Goal: Information Seeking & Learning: Learn about a topic

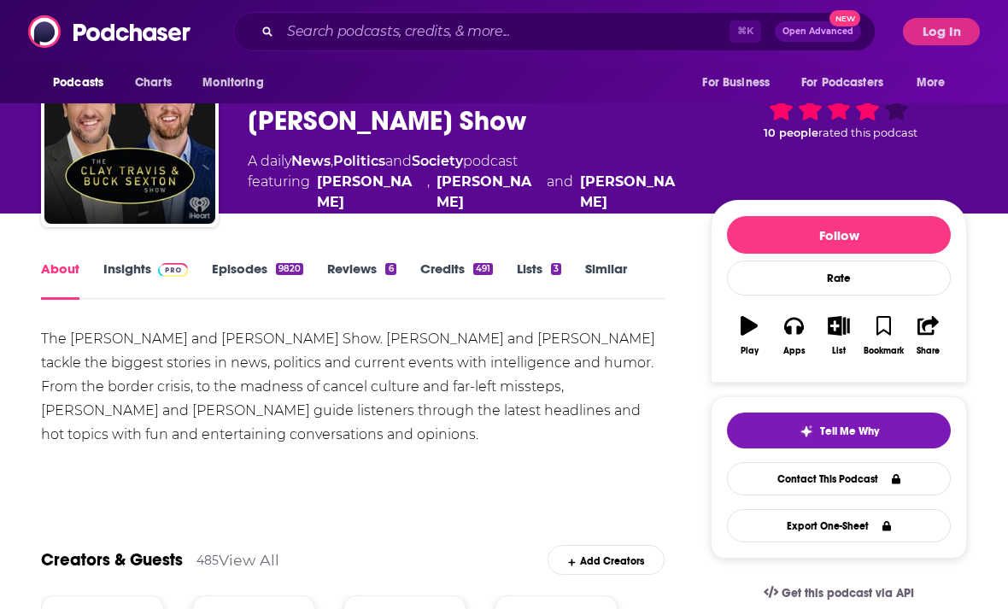
scroll to position [66, 0]
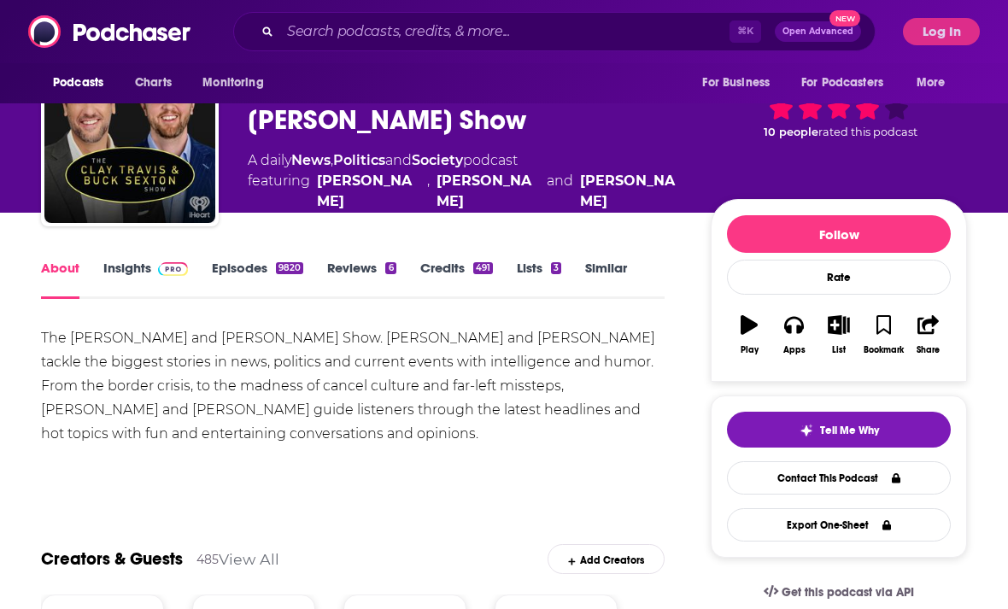
click at [260, 272] on link "Episodes 9820" at bounding box center [257, 279] width 91 height 39
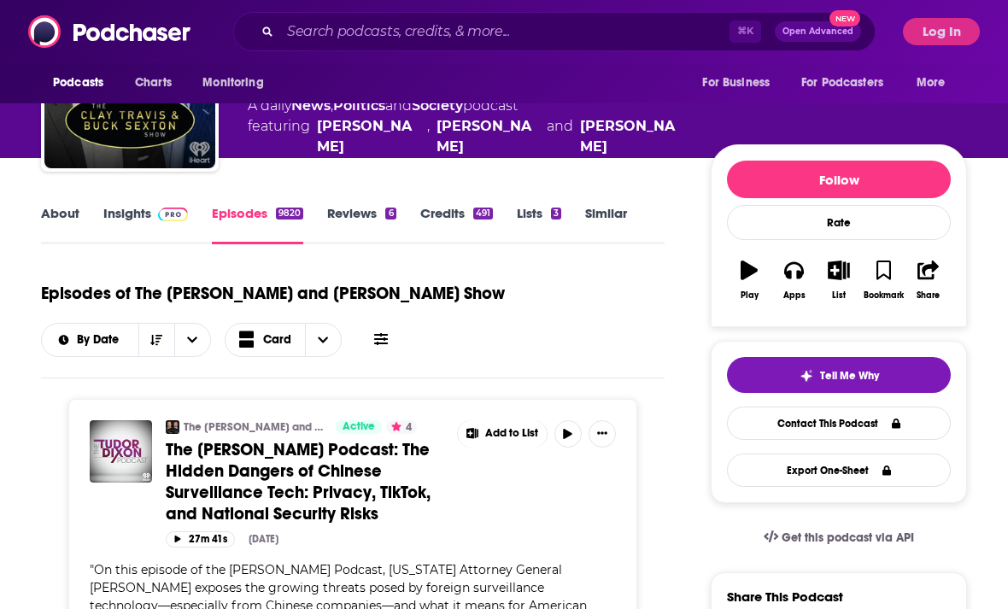
scroll to position [599, 0]
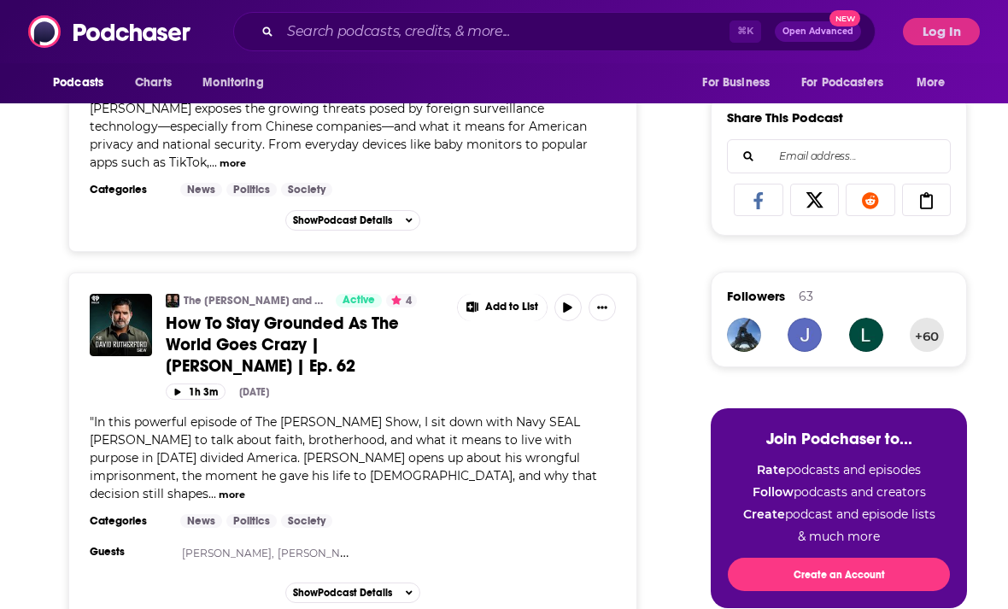
click at [533, 595] on div "The Clay Travis and Buck Sexton Show Active 4 How To Stay Grounded As The World…" at bounding box center [352, 448] width 569 height 352
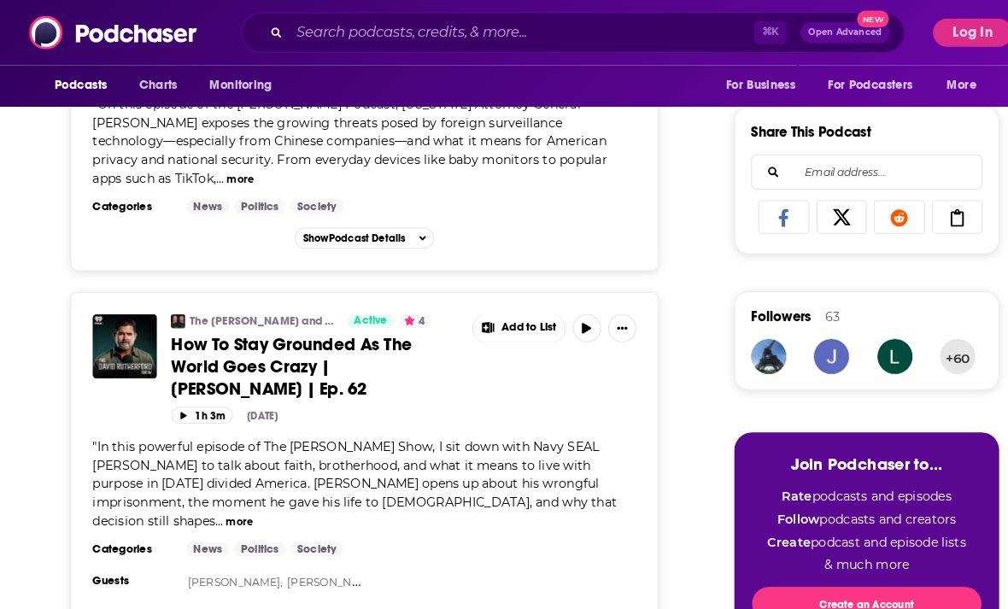
scroll to position [588, 0]
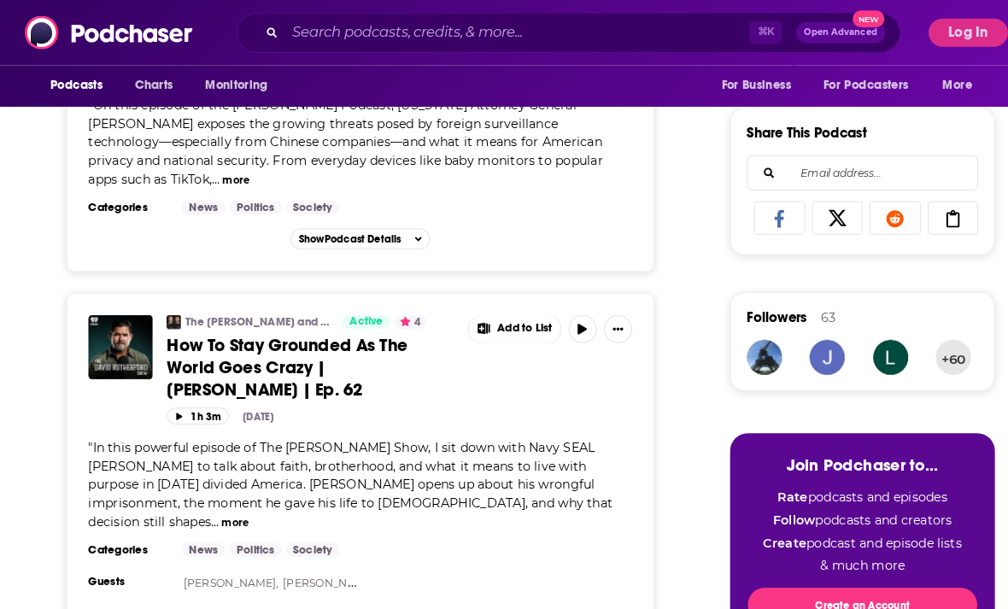
click at [195, 307] on link "The Clay Travis and Buck Sexton Show" at bounding box center [254, 312] width 141 height 14
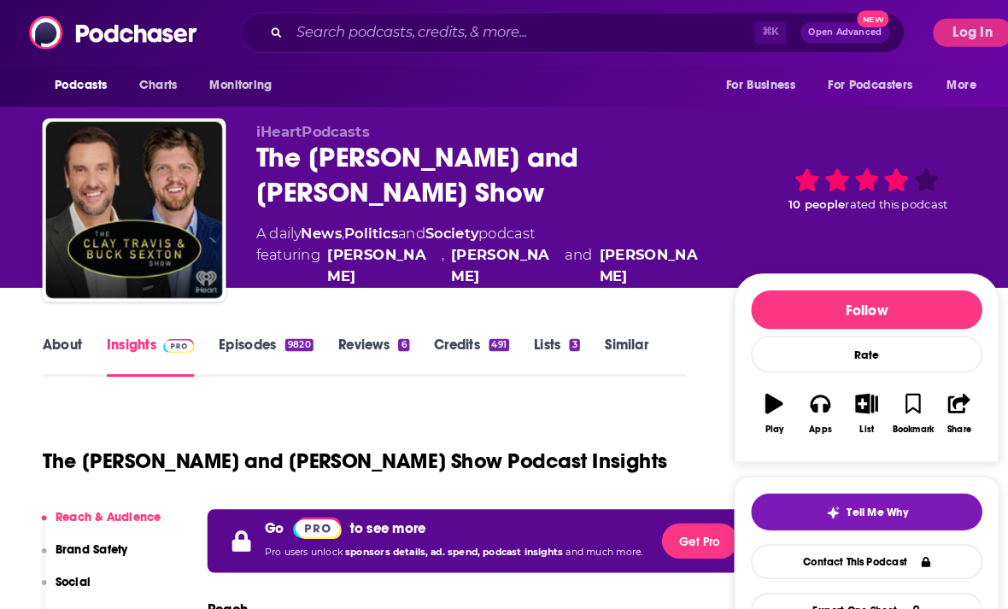
click at [929, 21] on button "Log In" at bounding box center [941, 31] width 77 height 27
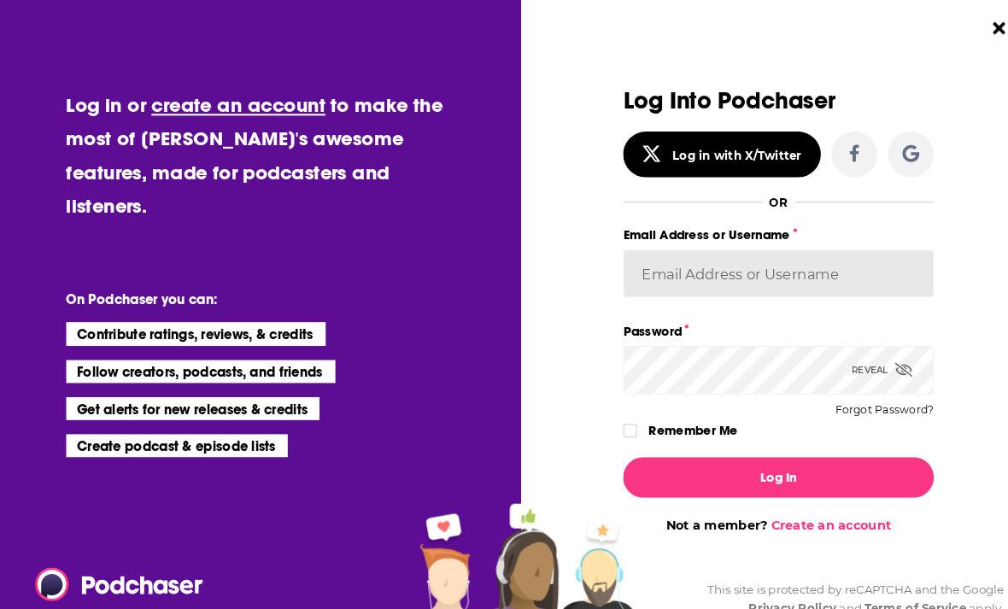
click at [643, 277] on input "Email Address or Username" at bounding box center [753, 265] width 301 height 46
type input "ana@podpromax.com"
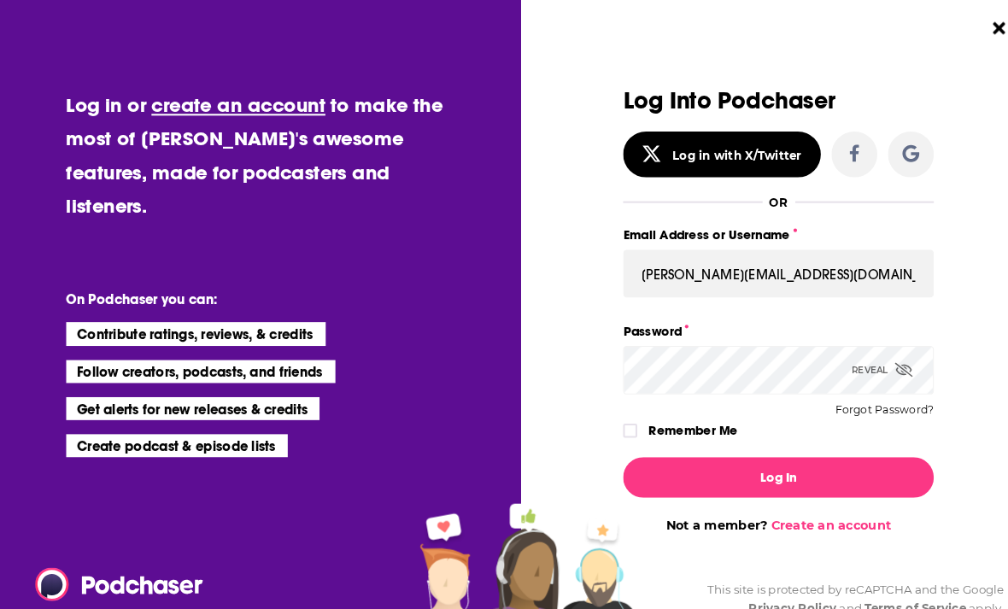
click at [753, 462] on button "Log In" at bounding box center [753, 461] width 301 height 39
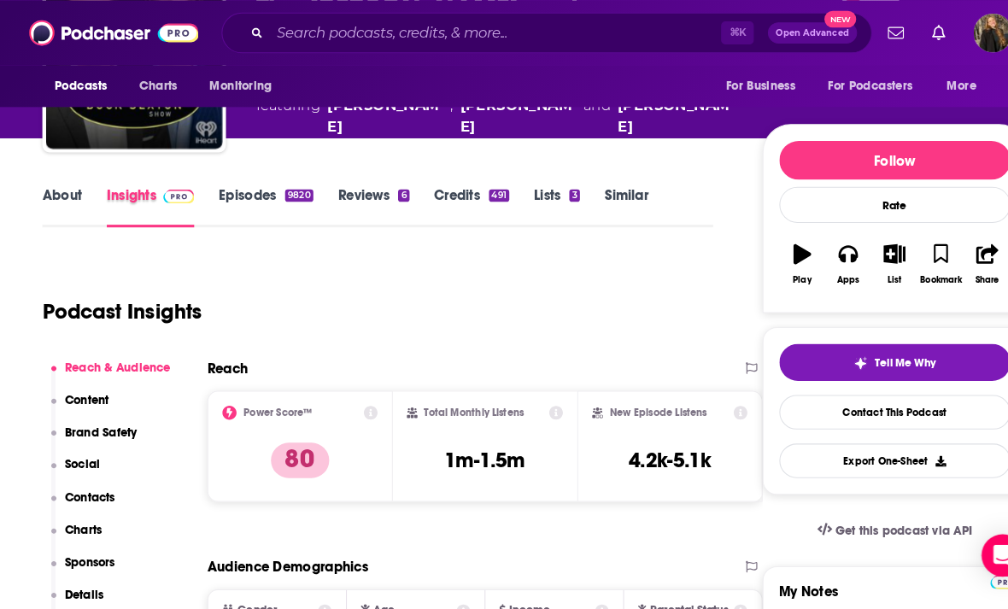
click at [206, 182] on div "Insights" at bounding box center [157, 199] width 108 height 39
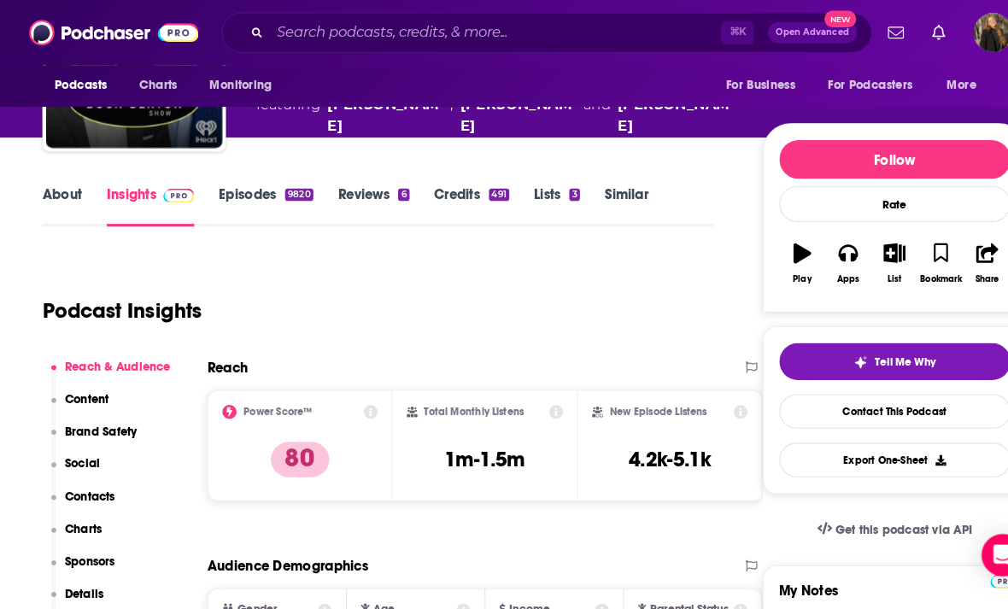
click at [224, 183] on link "Episodes 9820" at bounding box center [257, 199] width 91 height 39
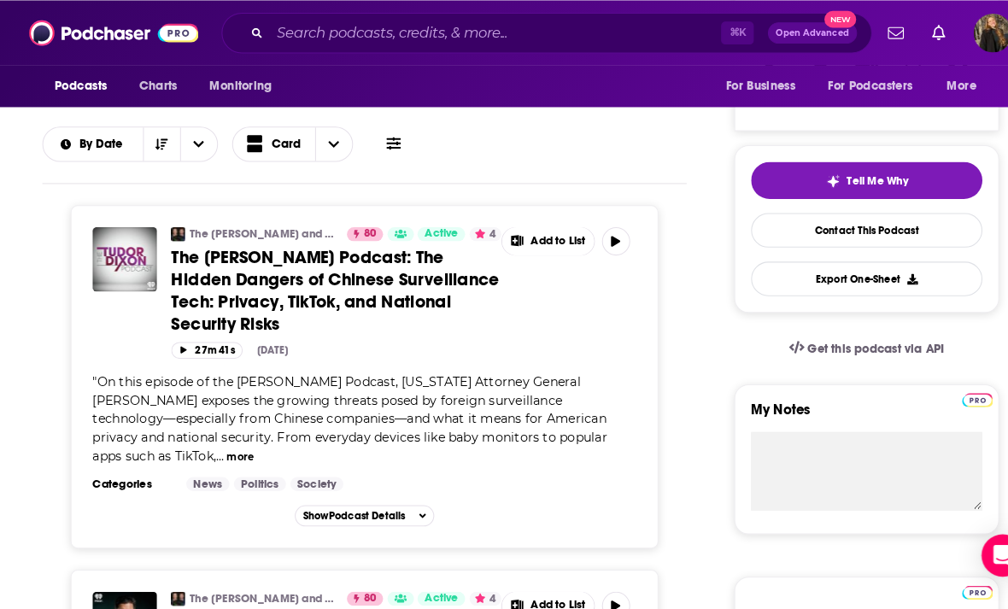
scroll to position [320, 0]
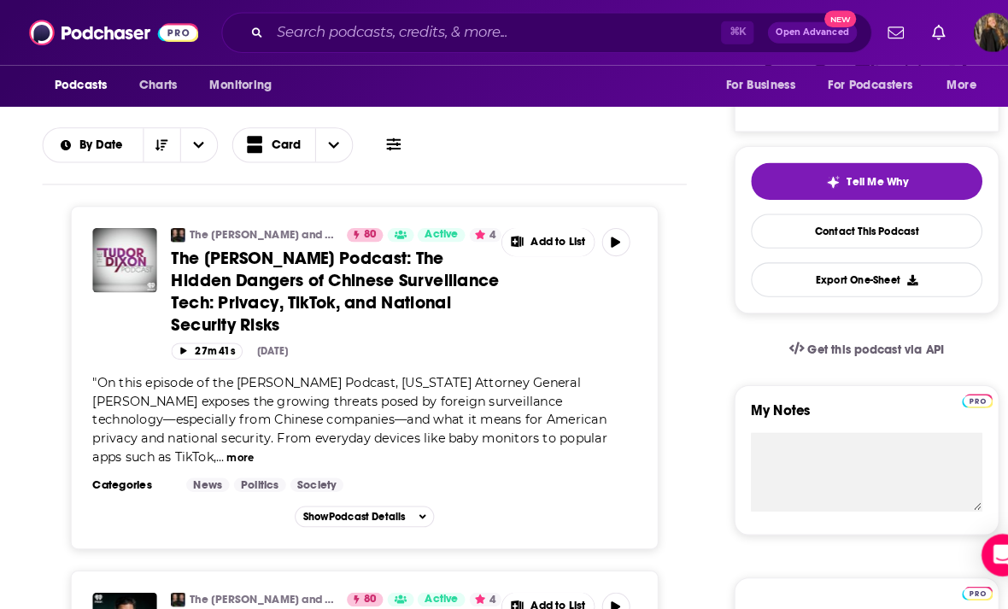
click at [965, 30] on img "Logged in as anamarquis" at bounding box center [961, 32] width 38 height 38
click at [485, 157] on div "Episodes of The Clay Travis and Buck Sexton Show By Date Card" at bounding box center [352, 114] width 623 height 85
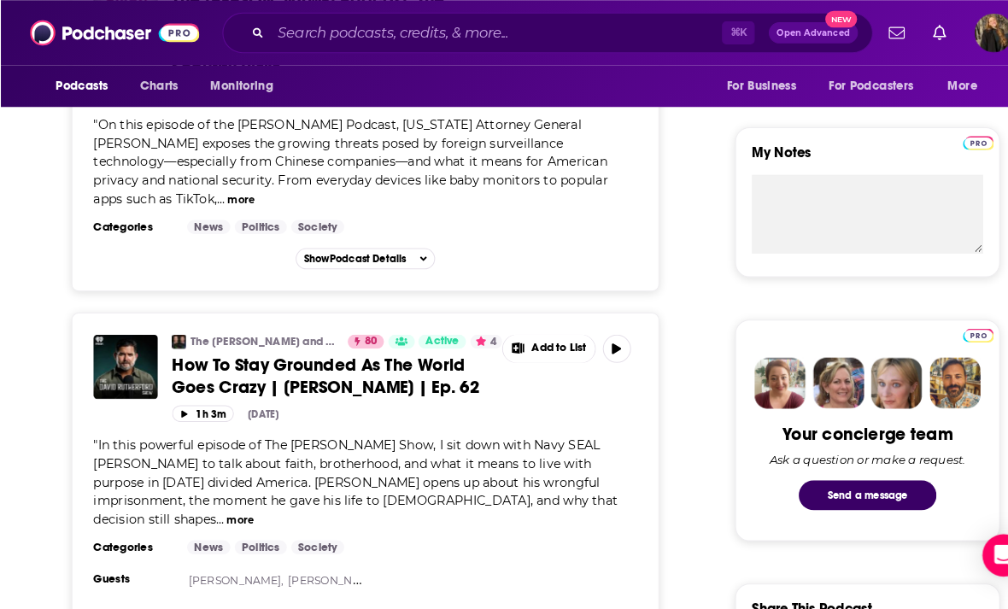
scroll to position [569, 0]
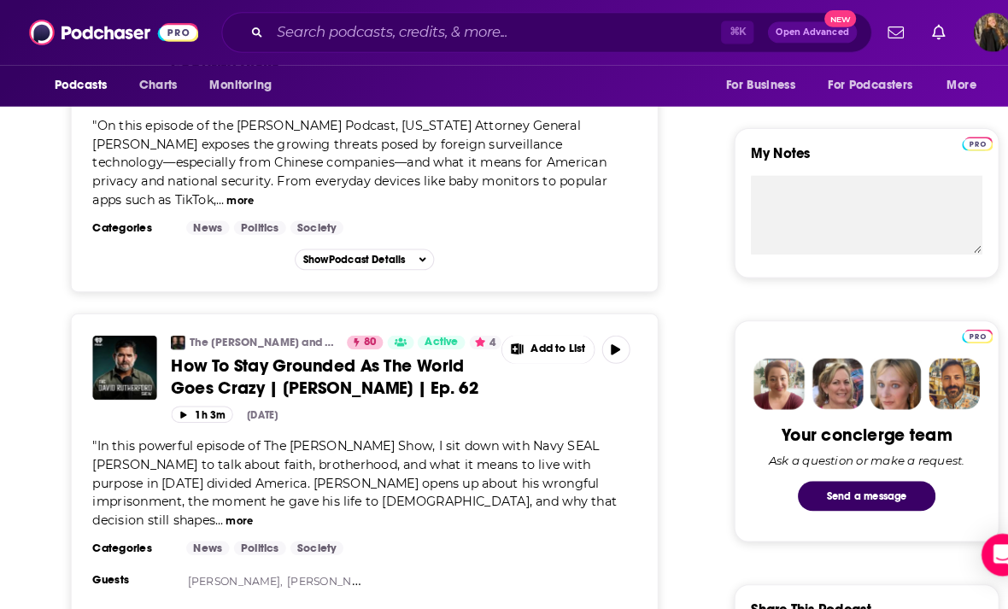
click at [109, 347] on img "How To Stay Grounded As The World Goes Crazy | Eddie Gallagher | Ep. 62" at bounding box center [121, 355] width 62 height 62
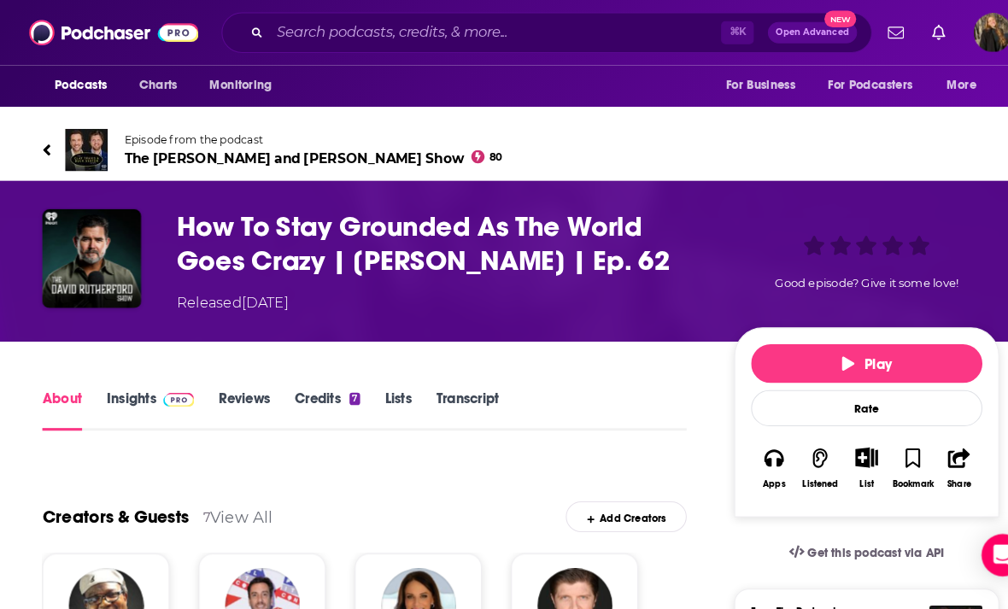
click at [86, 272] on img "How To Stay Grounded As The World Goes Crazy | Eddie Gallagher | Ep. 62" at bounding box center [89, 250] width 96 height 96
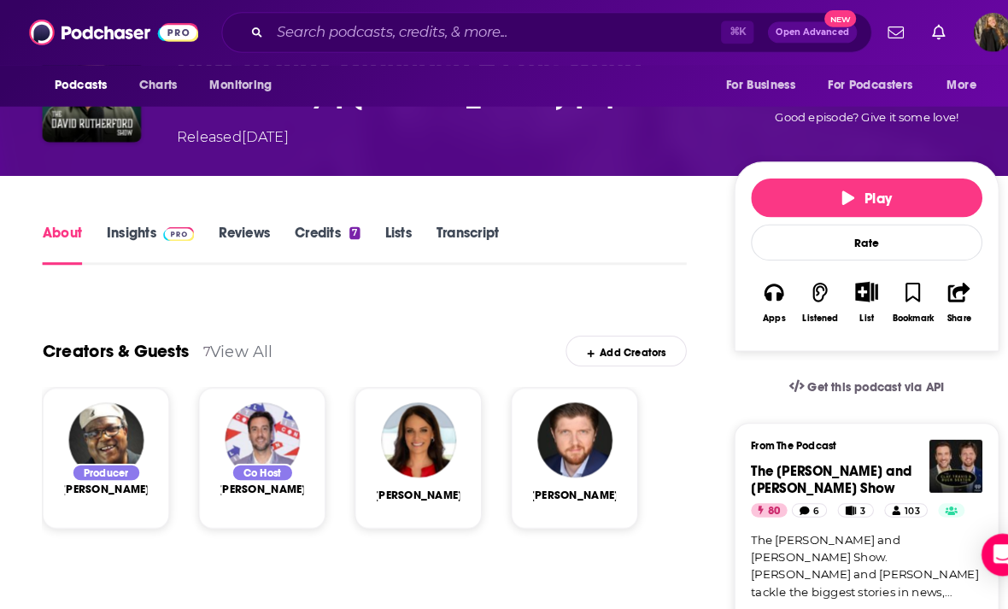
scroll to position [157, 0]
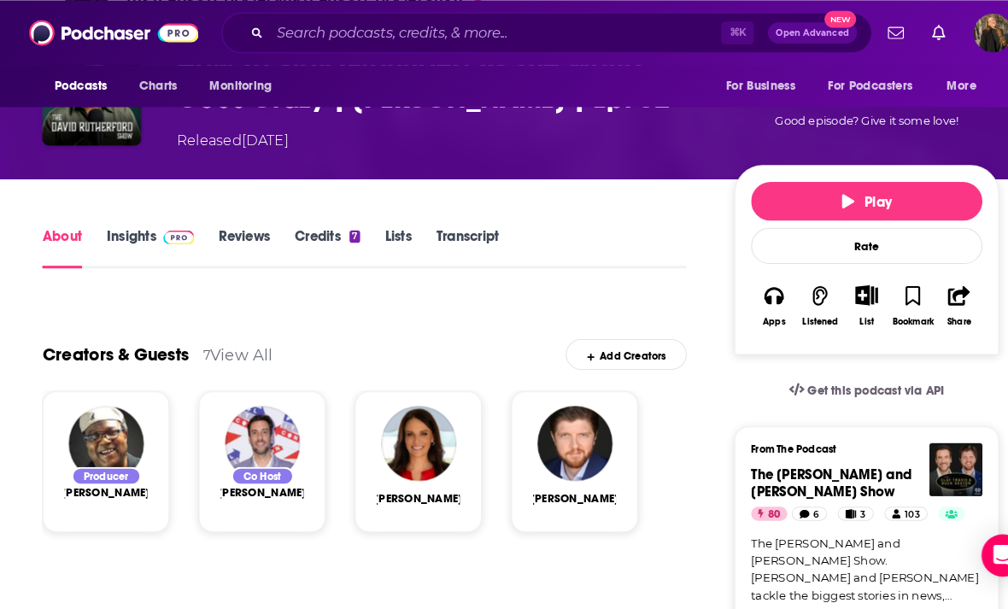
click at [119, 233] on link "Insights" at bounding box center [145, 239] width 85 height 39
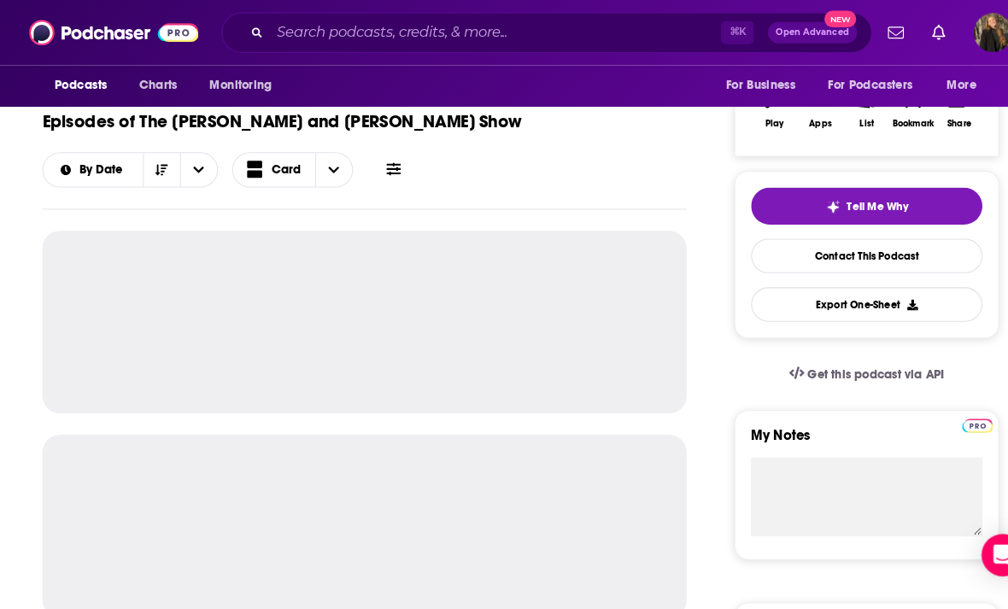
scroll to position [346, 0]
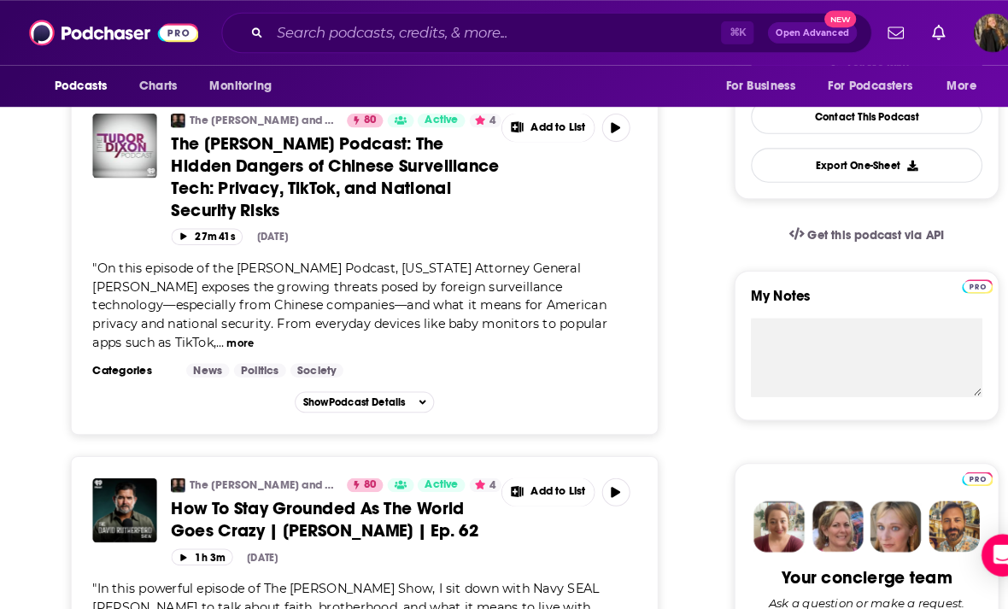
click at [589, 471] on icon "button" at bounding box center [595, 476] width 13 height 10
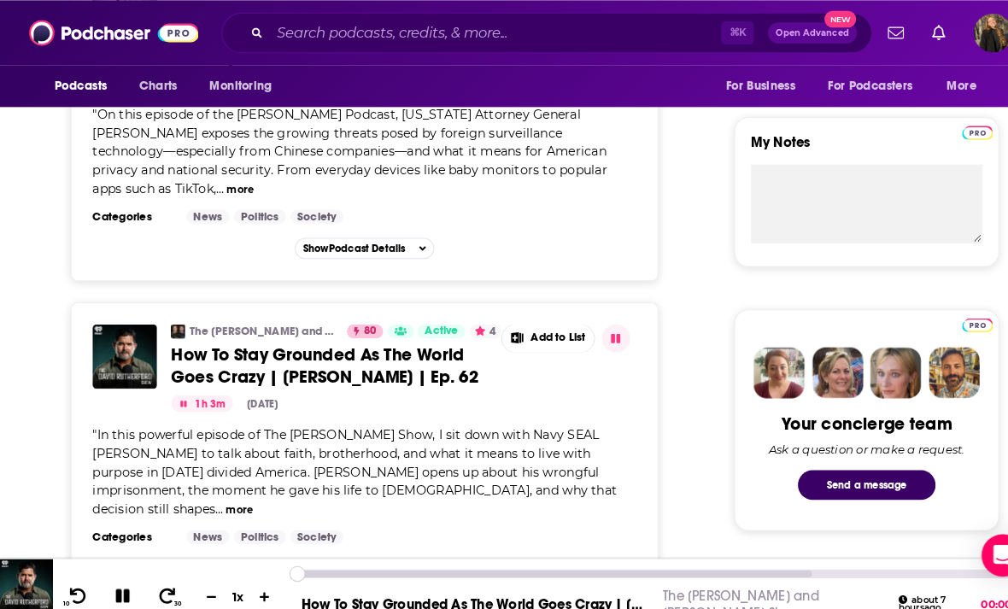
scroll to position [638, 0]
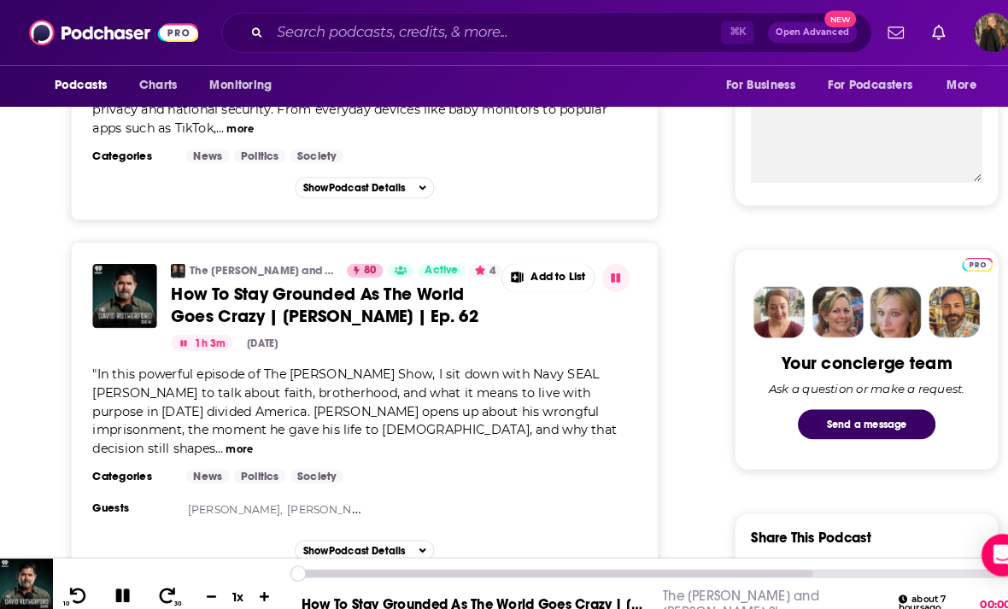
click at [245, 428] on button "more" at bounding box center [232, 435] width 26 height 15
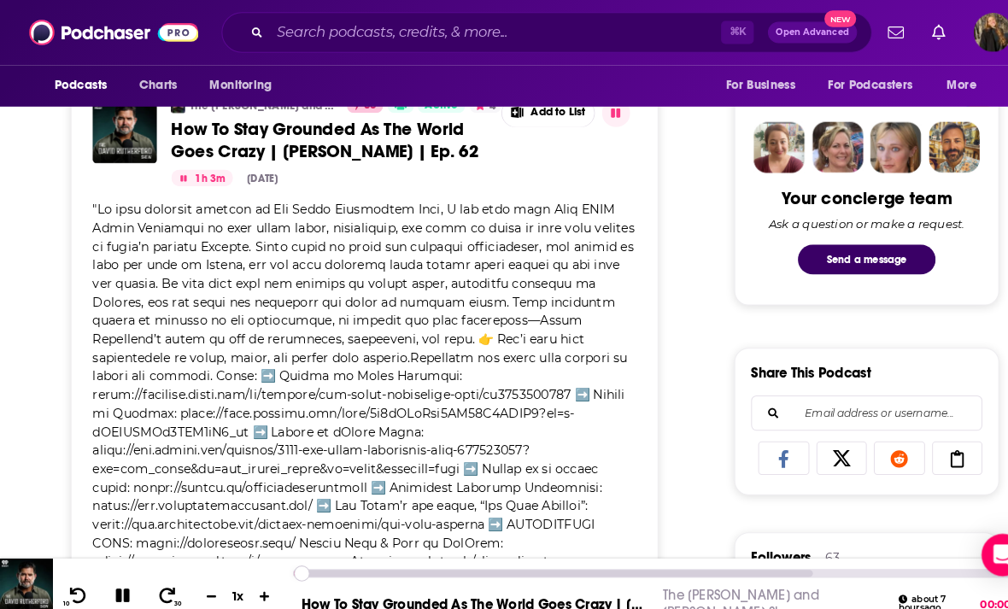
scroll to position [818, 0]
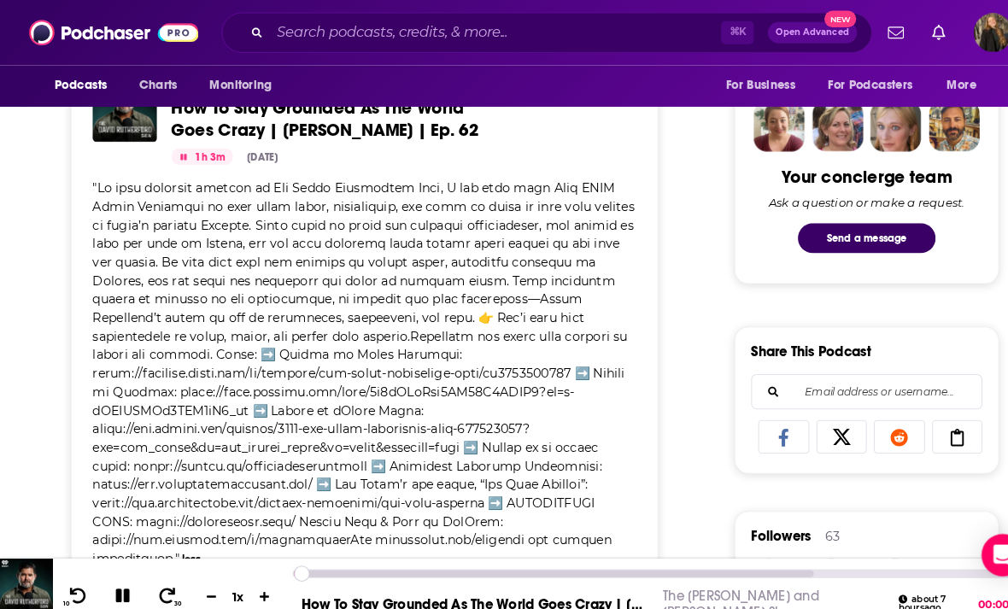
click at [422, 375] on span at bounding box center [352, 361] width 524 height 374
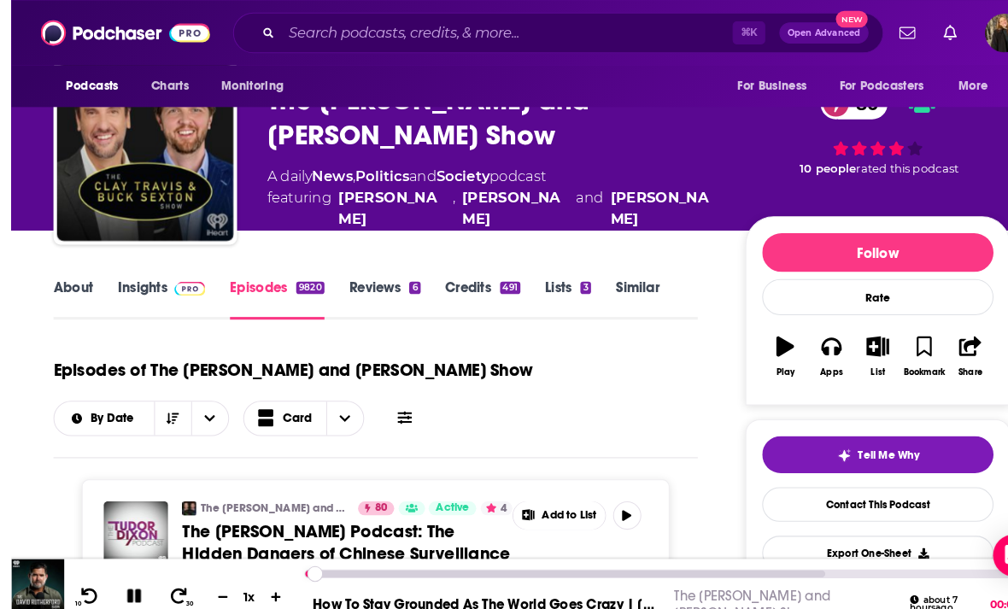
scroll to position [0, 0]
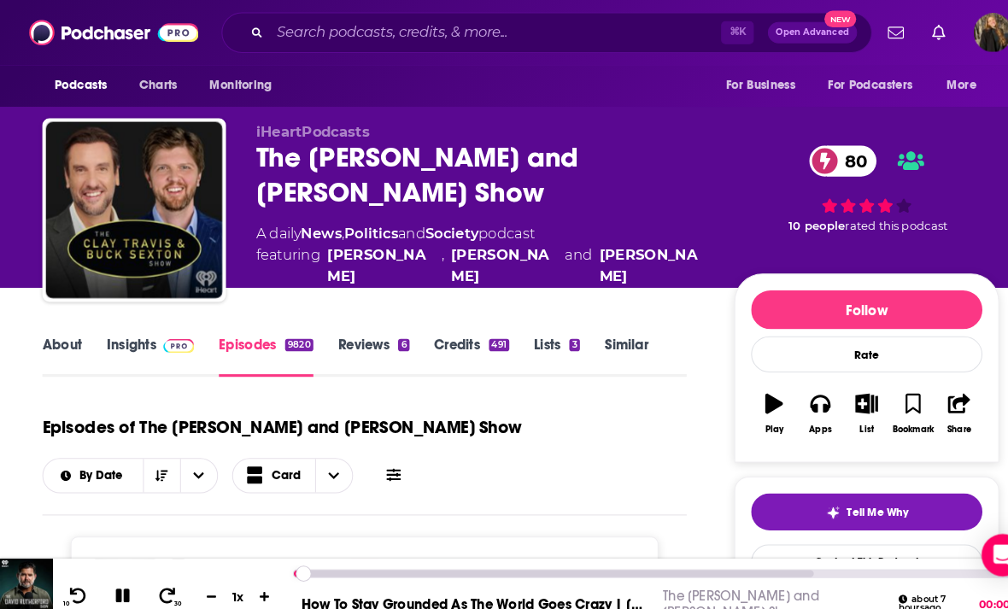
click at [59, 330] on link "About" at bounding box center [60, 344] width 38 height 39
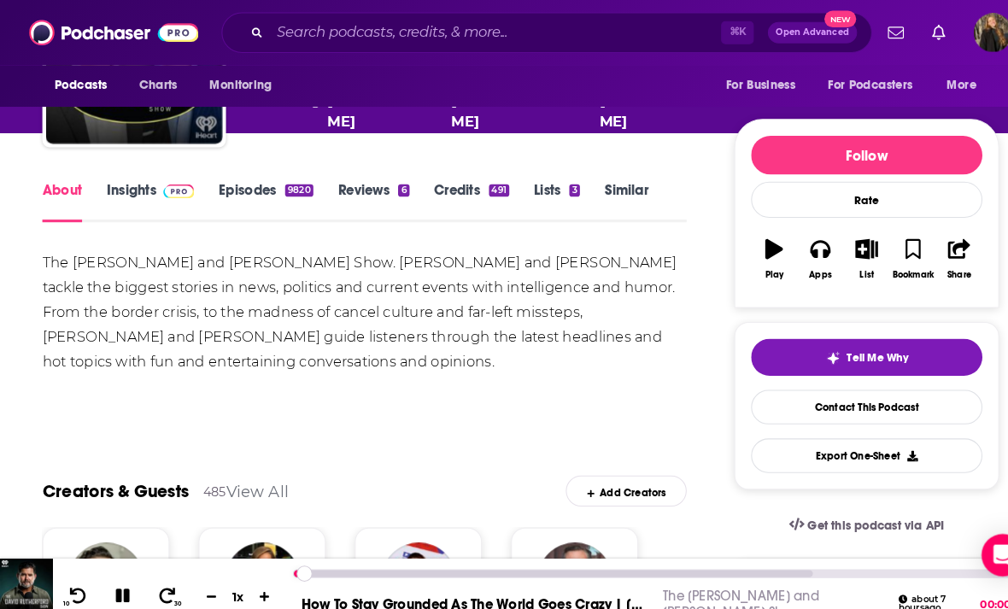
scroll to position [162, 0]
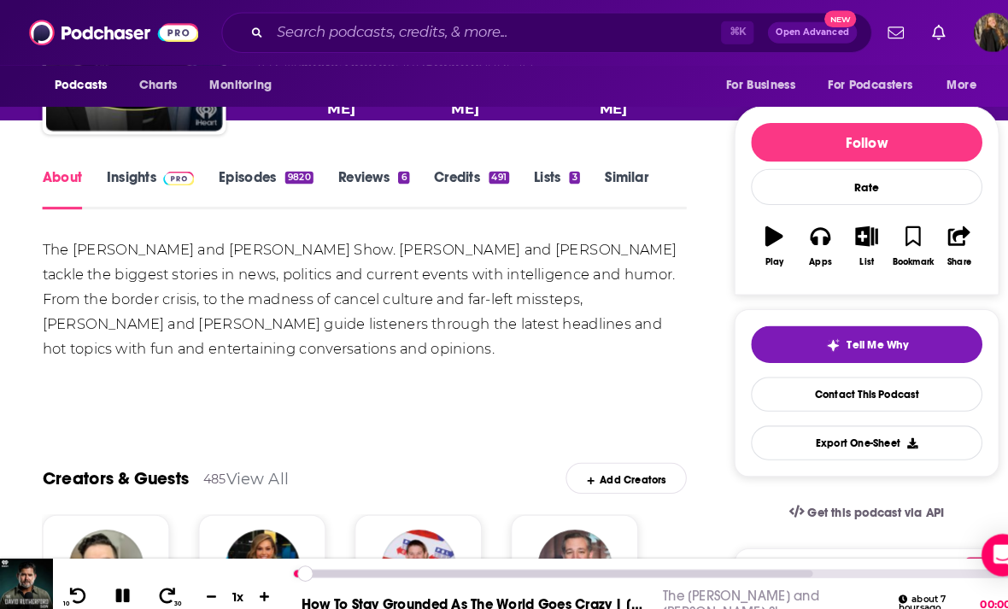
click at [129, 179] on link "Insights" at bounding box center [145, 182] width 85 height 39
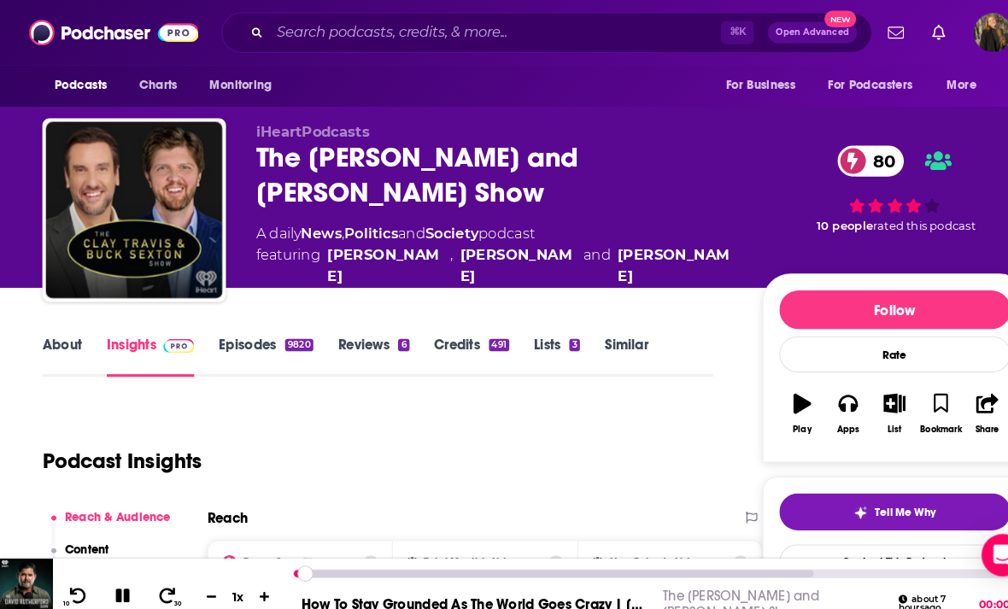
scroll to position [63, 0]
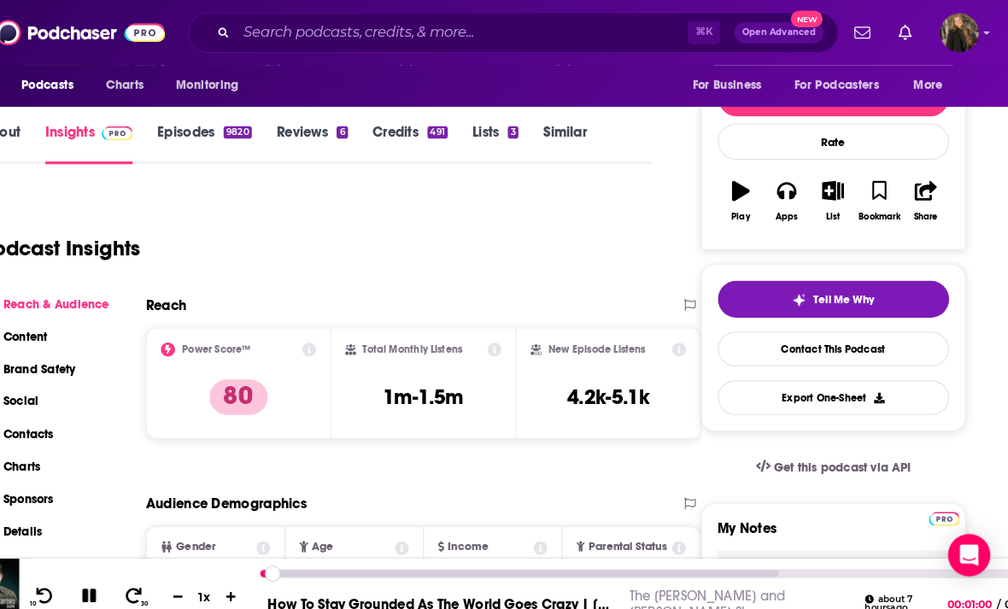
click at [184, 137] on link "Episodes 9820" at bounding box center [229, 139] width 91 height 39
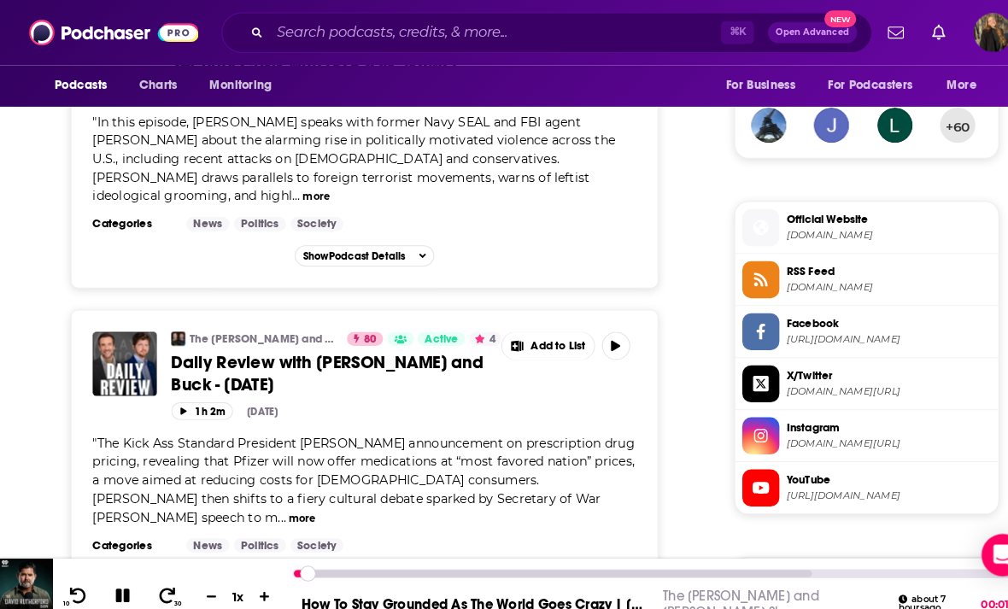
scroll to position [1255, 0]
click at [161, 587] on button "30" at bounding box center [163, 576] width 32 height 21
click at [76, 584] on icon at bounding box center [76, 576] width 20 height 15
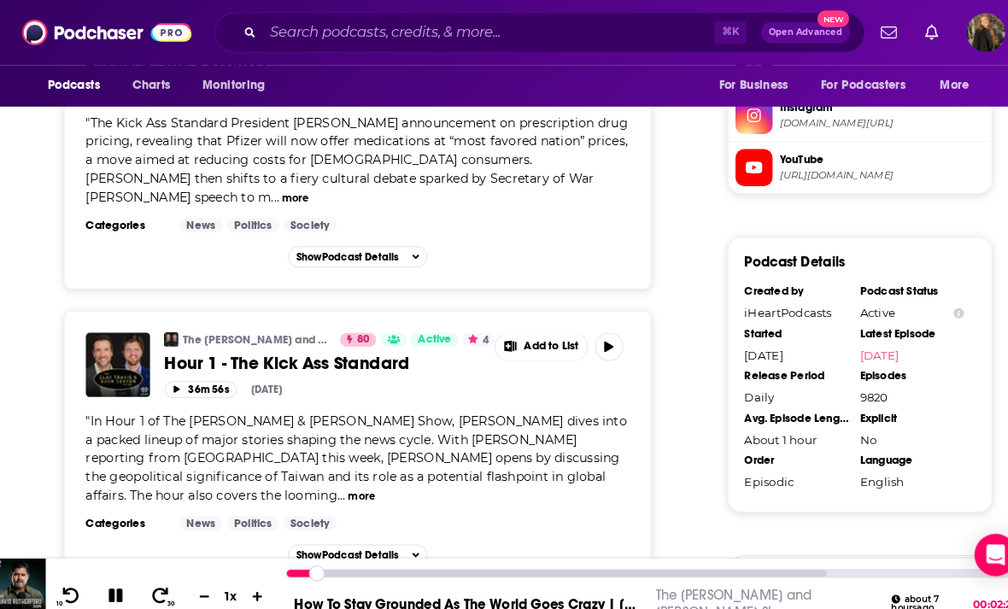
scroll to position [1565, 0]
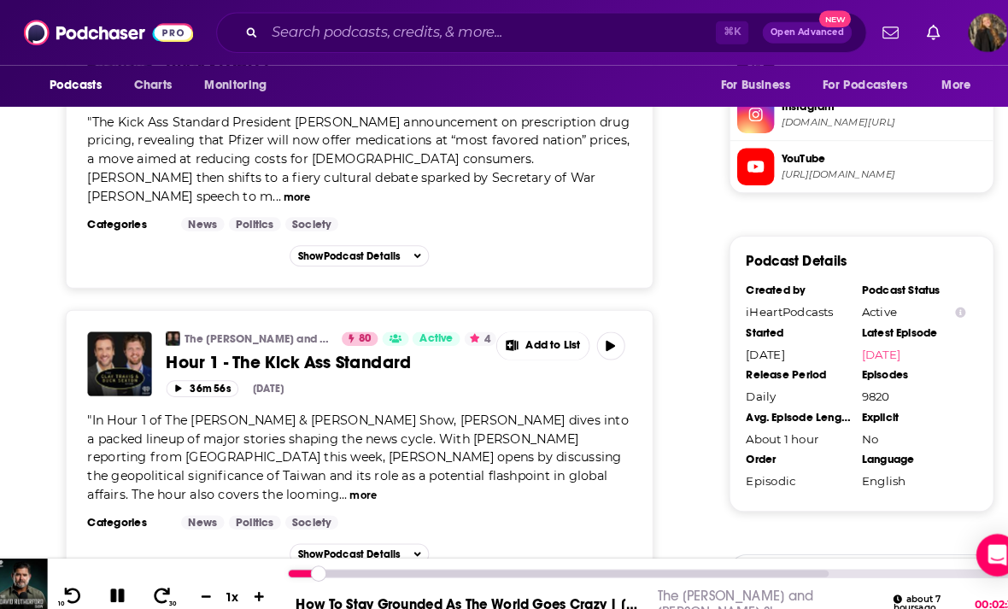
click at [104, 321] on img "Hour 1 - The Kick Ass Standard" at bounding box center [121, 352] width 62 height 62
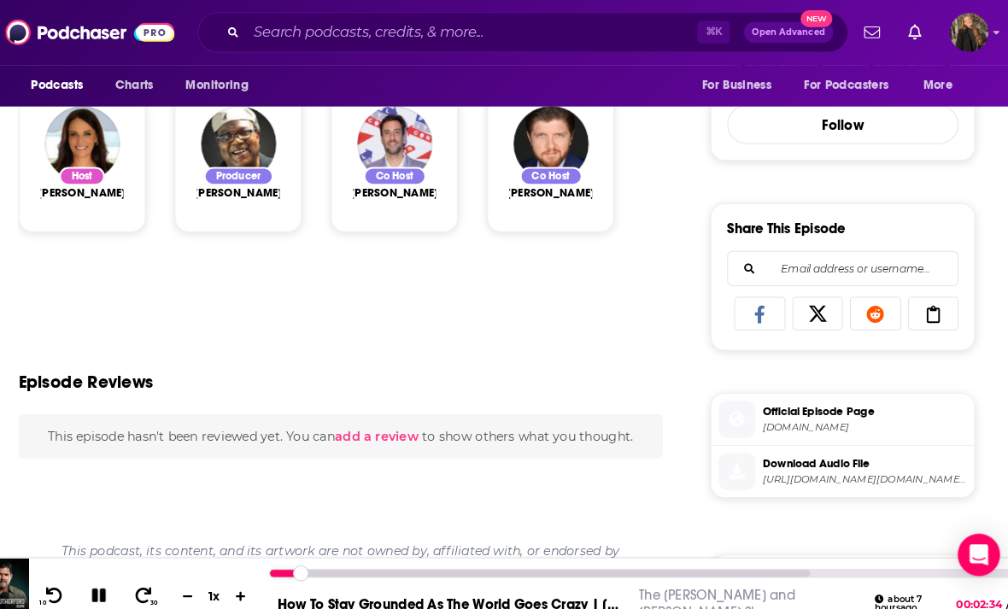
scroll to position [563, 0]
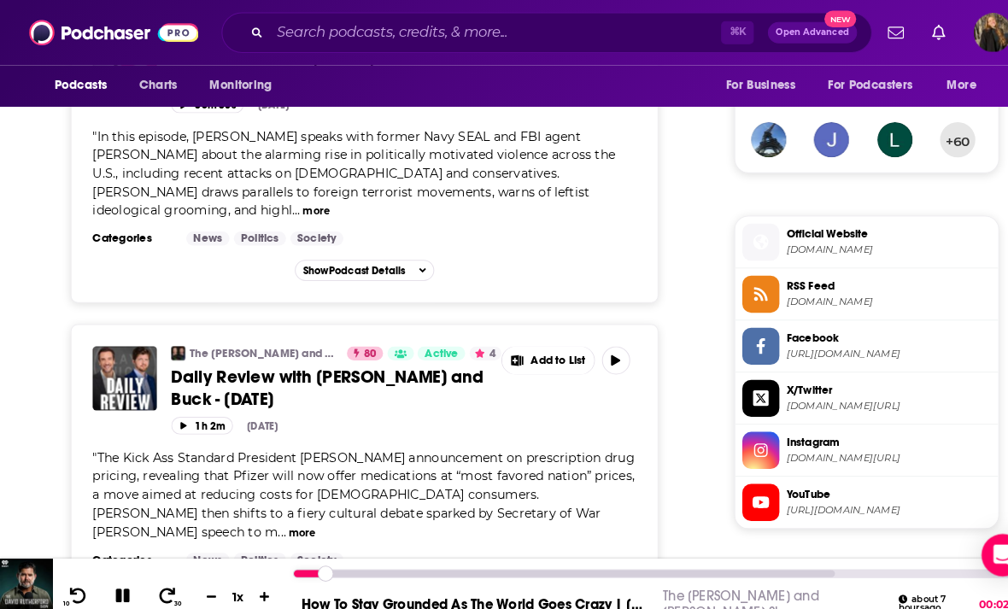
scroll to position [1278, 0]
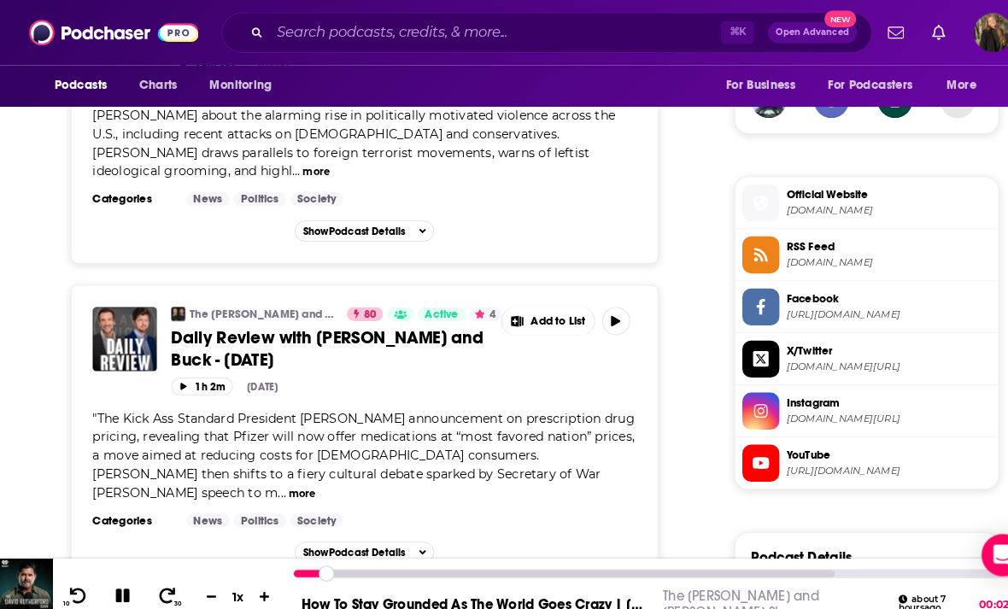
click at [601, 306] on icon "button" at bounding box center [595, 311] width 13 height 10
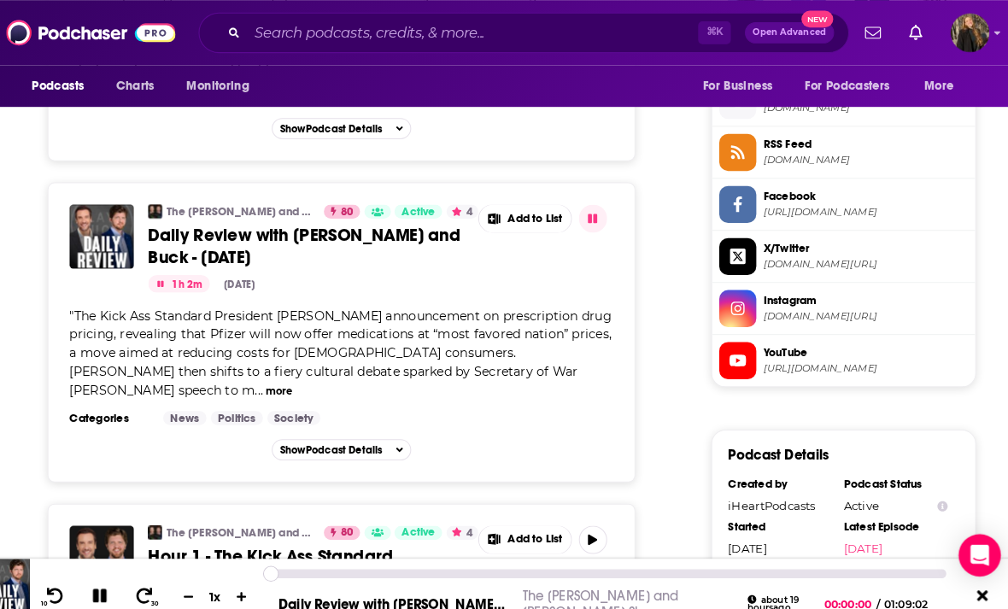
scroll to position [1377, 0]
click at [152, 584] on icon at bounding box center [162, 576] width 20 height 15
click at [155, 584] on icon at bounding box center [162, 576] width 15 height 15
click at [147, 587] on button "30" at bounding box center [163, 576] width 32 height 21
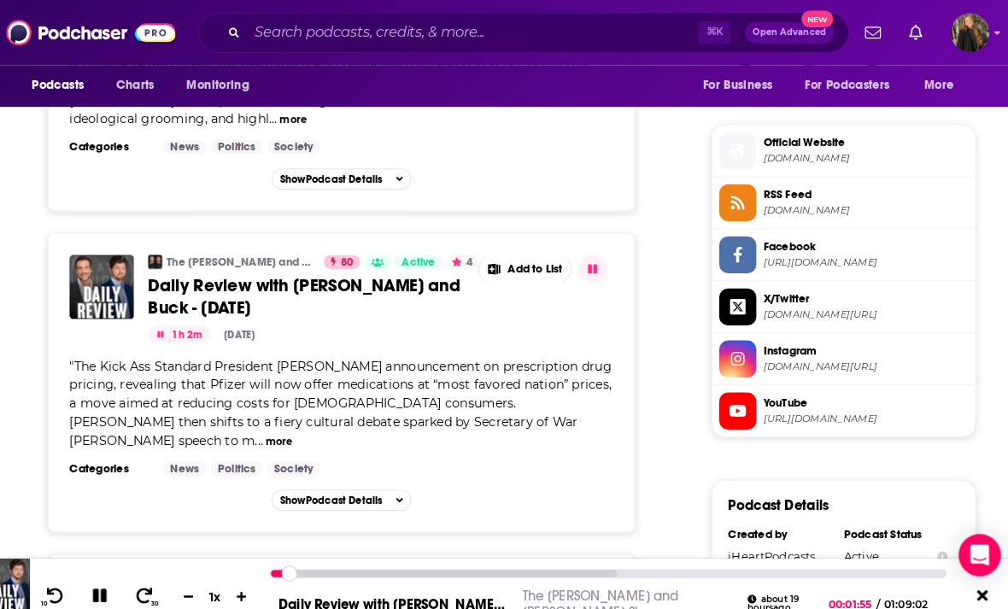
scroll to position [1330, 0]
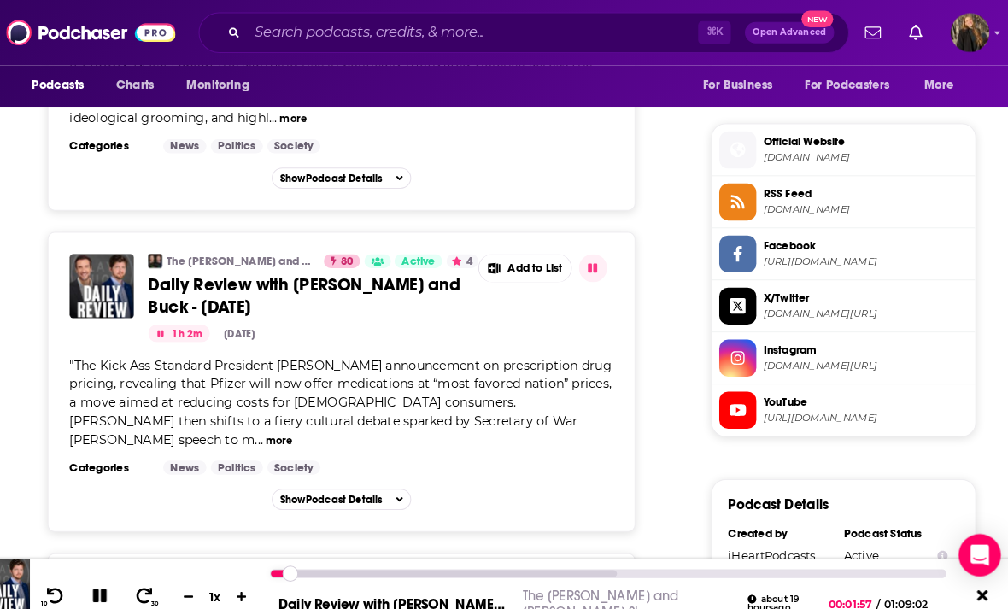
click at [152, 584] on icon at bounding box center [162, 576] width 20 height 15
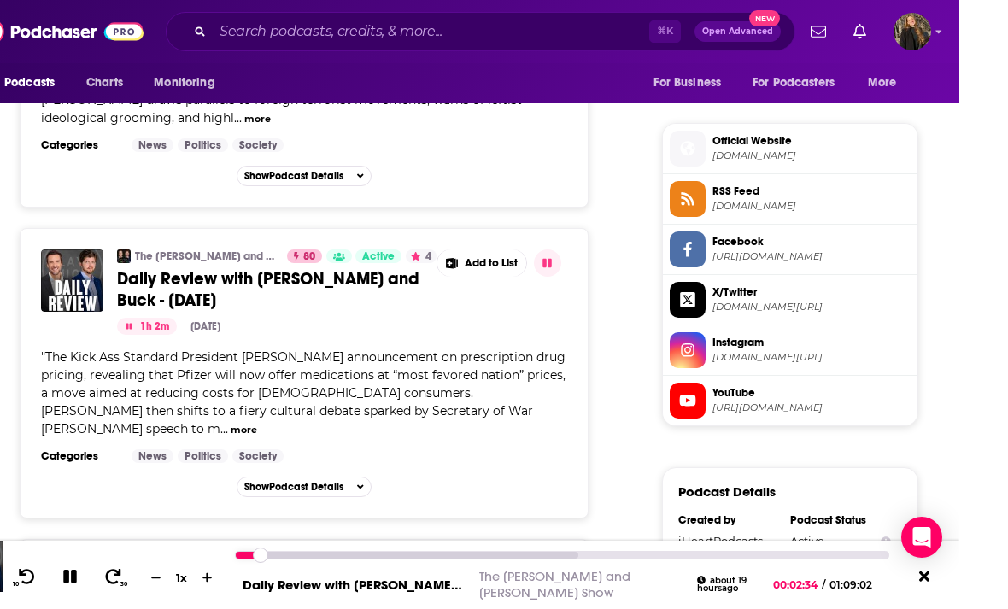
scroll to position [1339, 0]
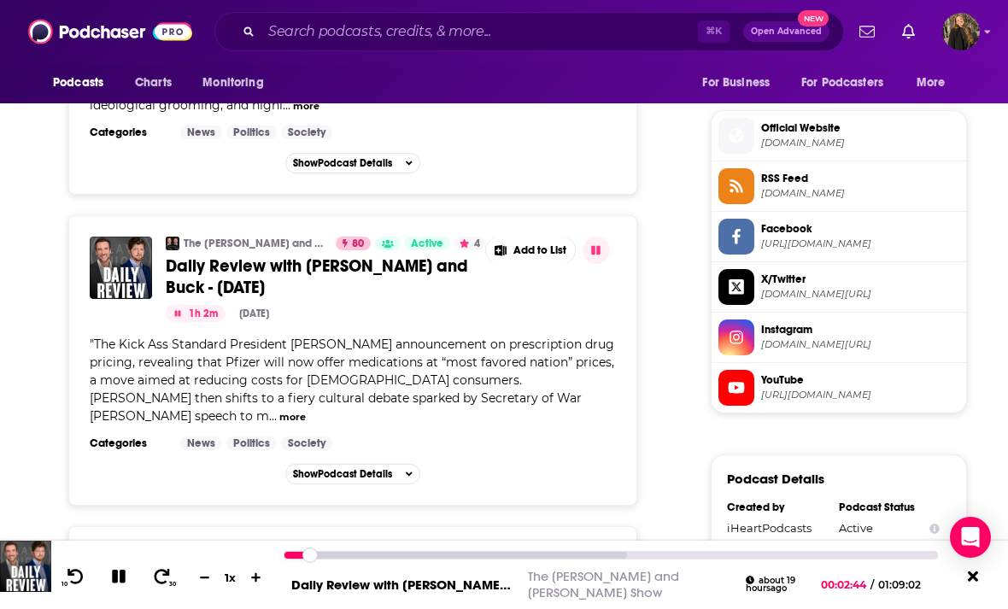
click at [306, 410] on button "more" at bounding box center [292, 417] width 26 height 15
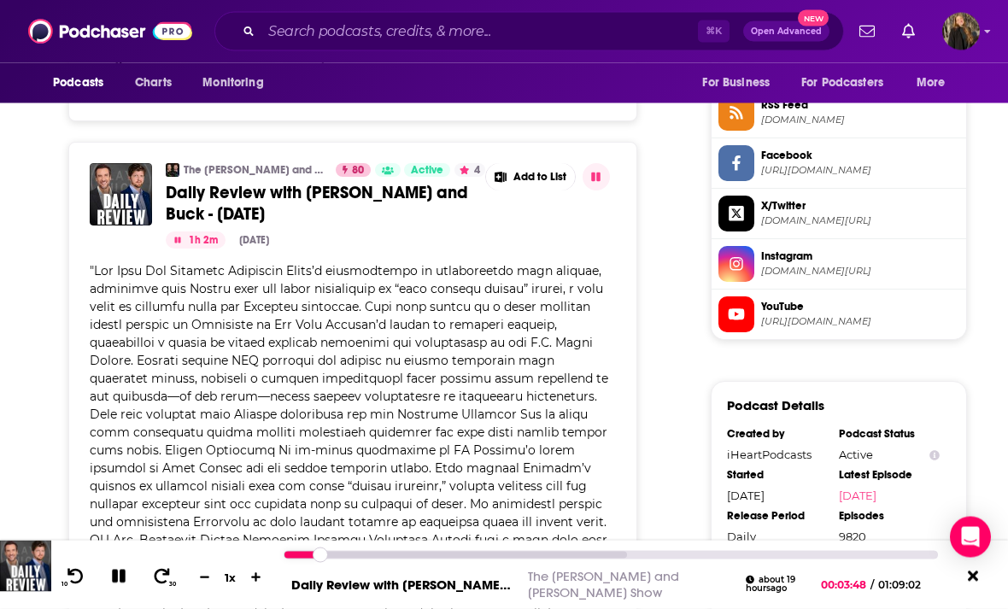
scroll to position [1412, 0]
click at [123, 583] on icon at bounding box center [119, 577] width 14 height 14
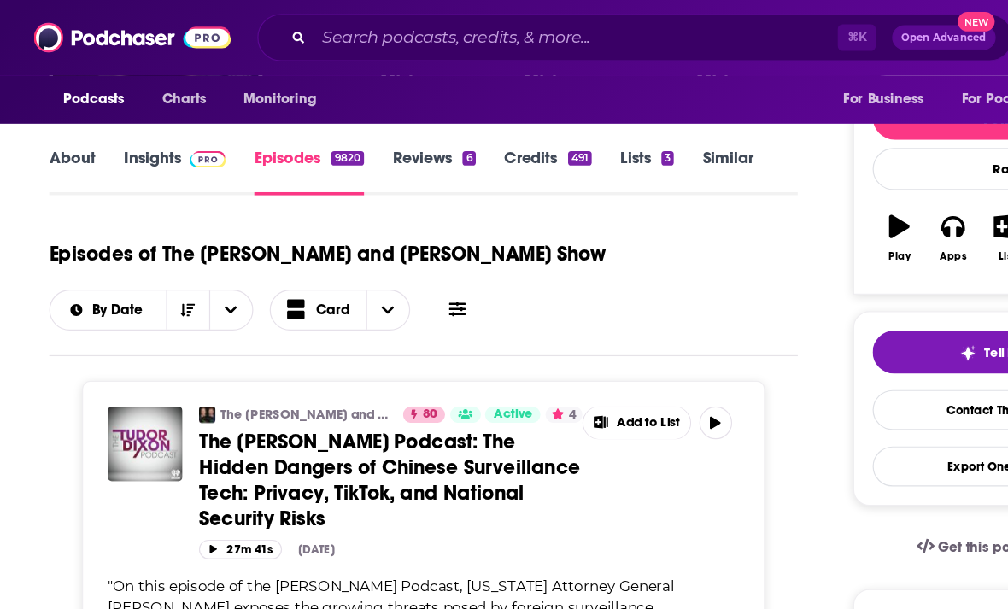
scroll to position [165, 0]
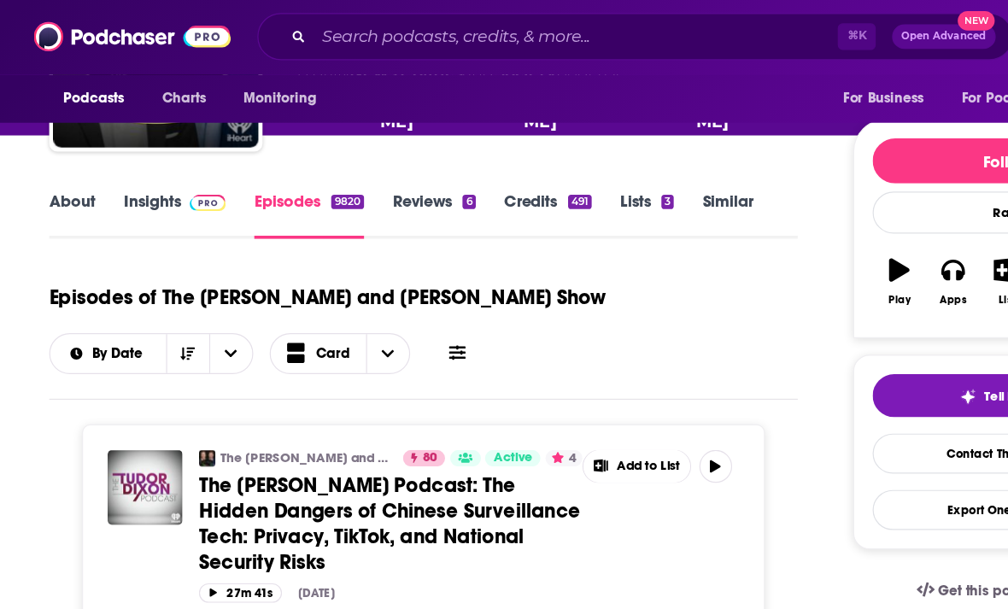
click at [129, 178] on link "Insights" at bounding box center [145, 180] width 85 height 39
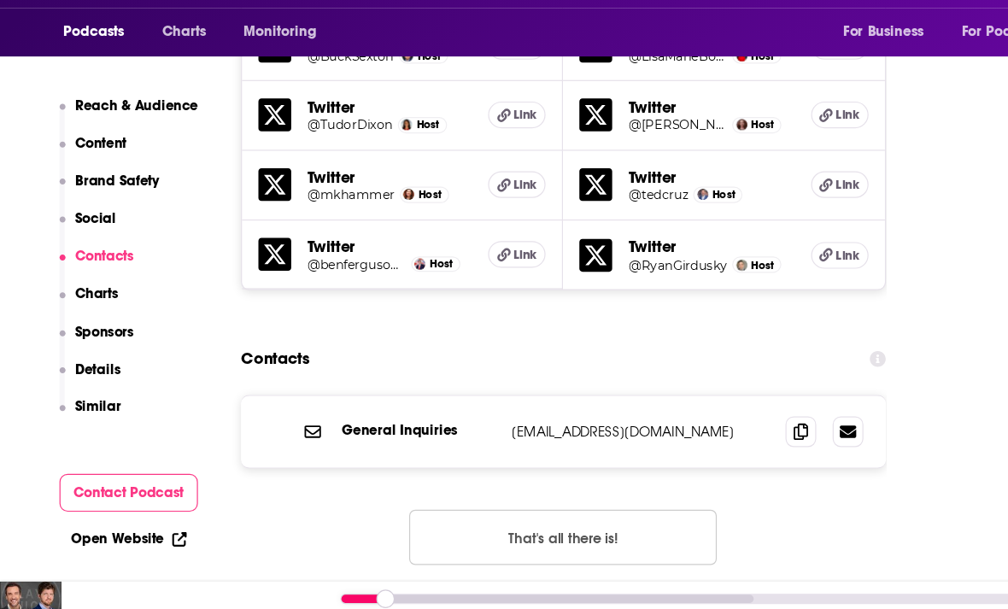
scroll to position [2227, 0]
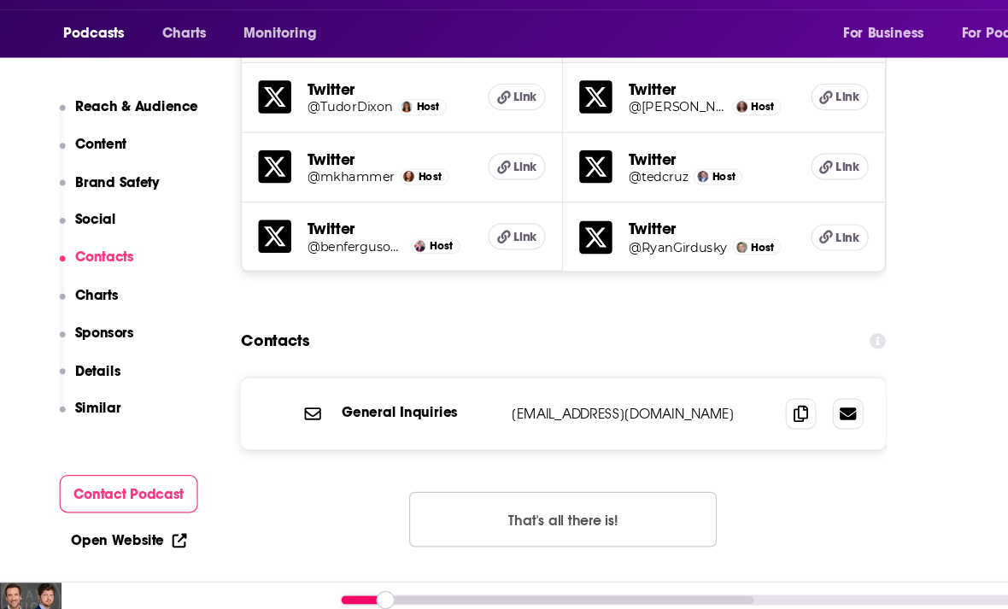
click at [671, 393] on icon at bounding box center [667, 400] width 12 height 14
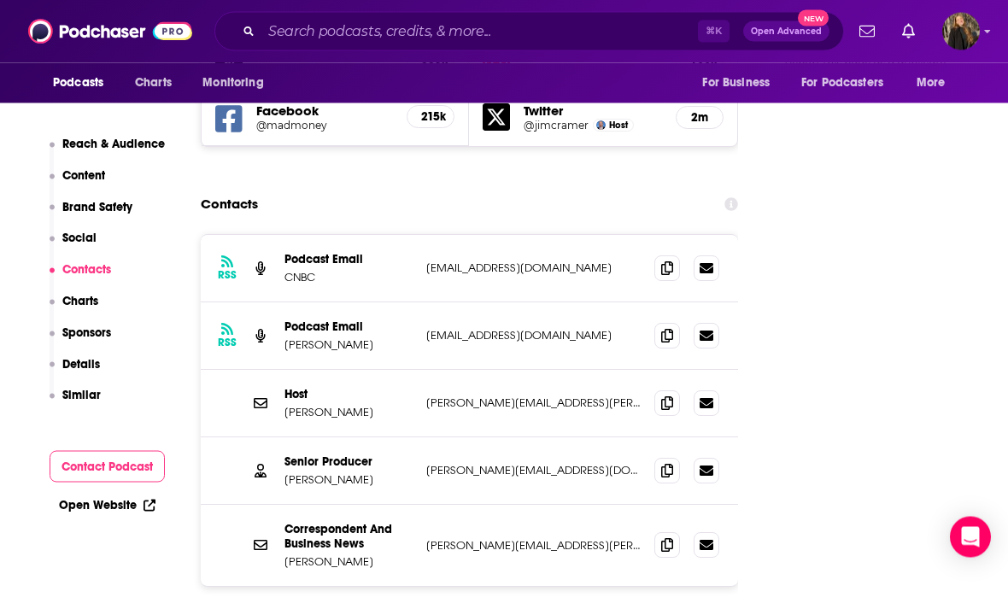
scroll to position [2095, 0]
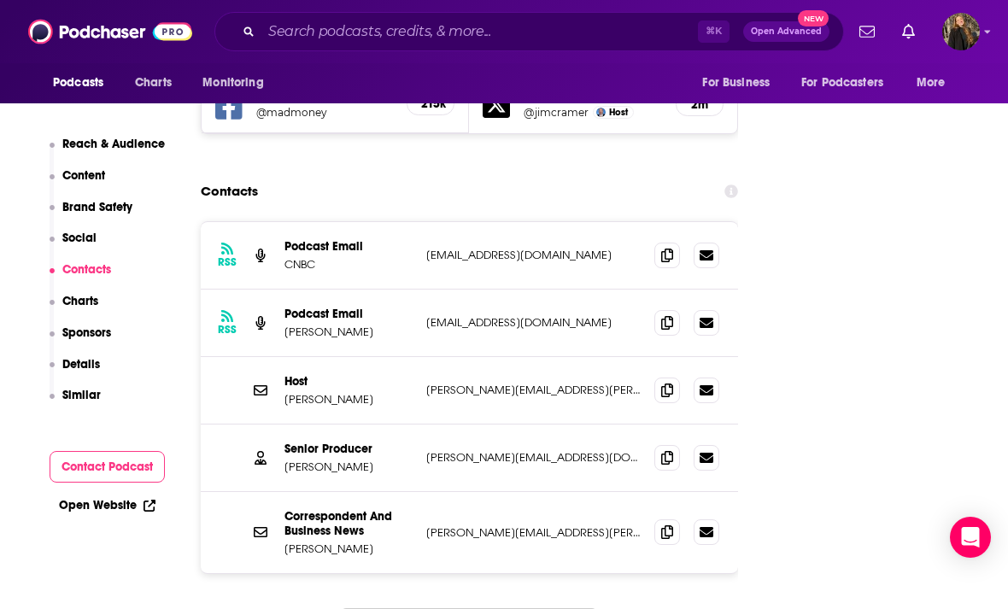
click at [673, 248] on icon at bounding box center [667, 255] width 12 height 14
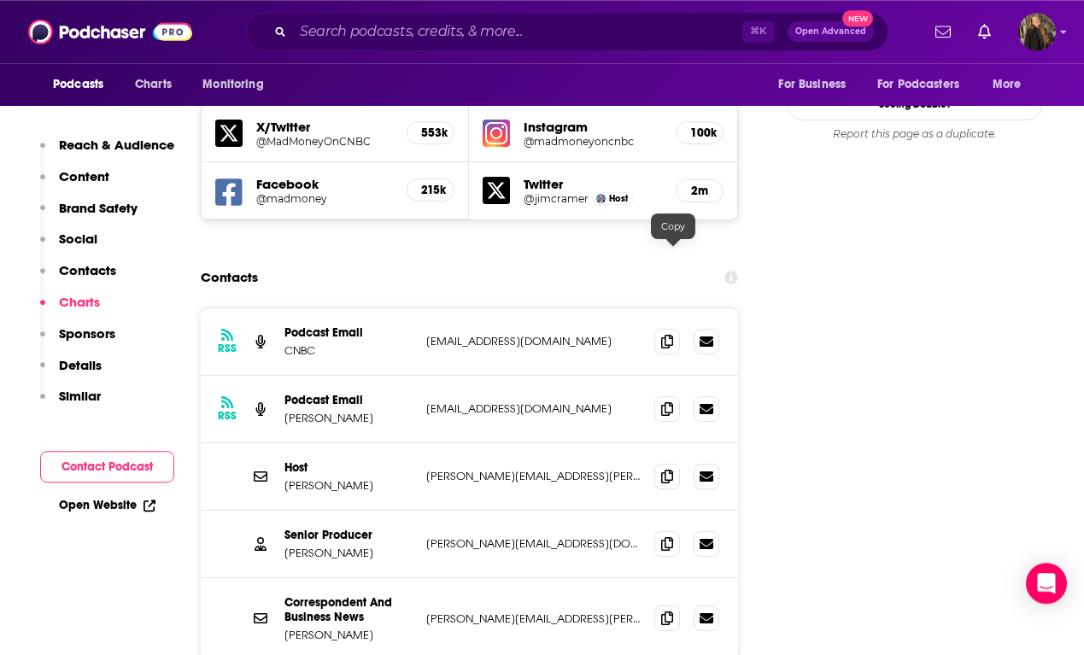
scroll to position [2012, 0]
click at [670, 402] on icon at bounding box center [667, 409] width 12 height 14
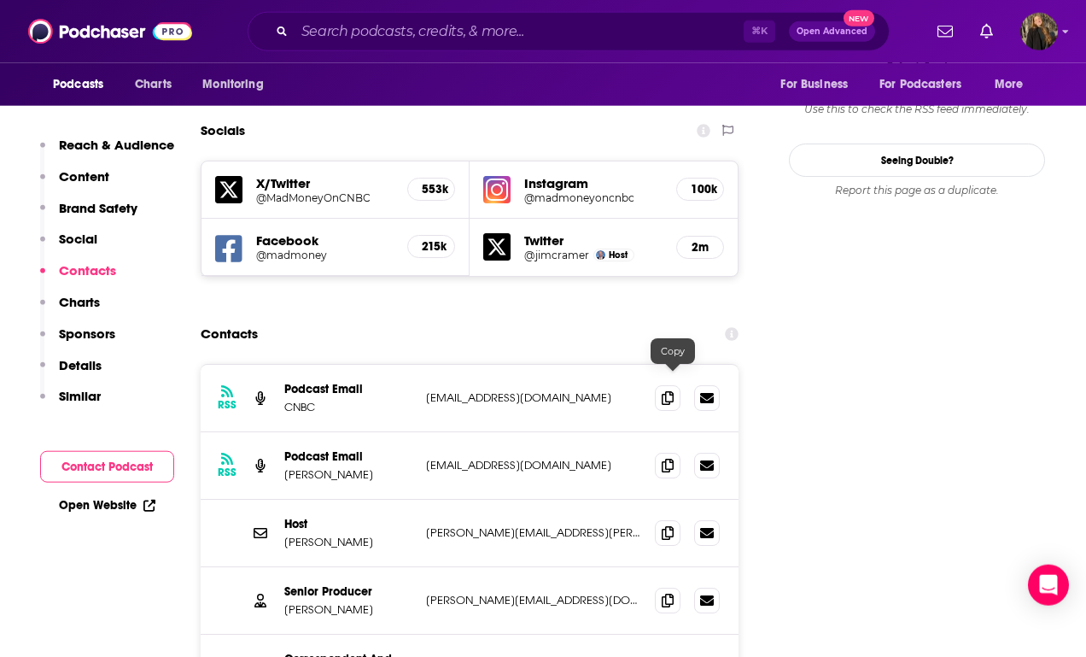
scroll to position [1956, 0]
click at [674, 525] on icon at bounding box center [668, 532] width 12 height 14
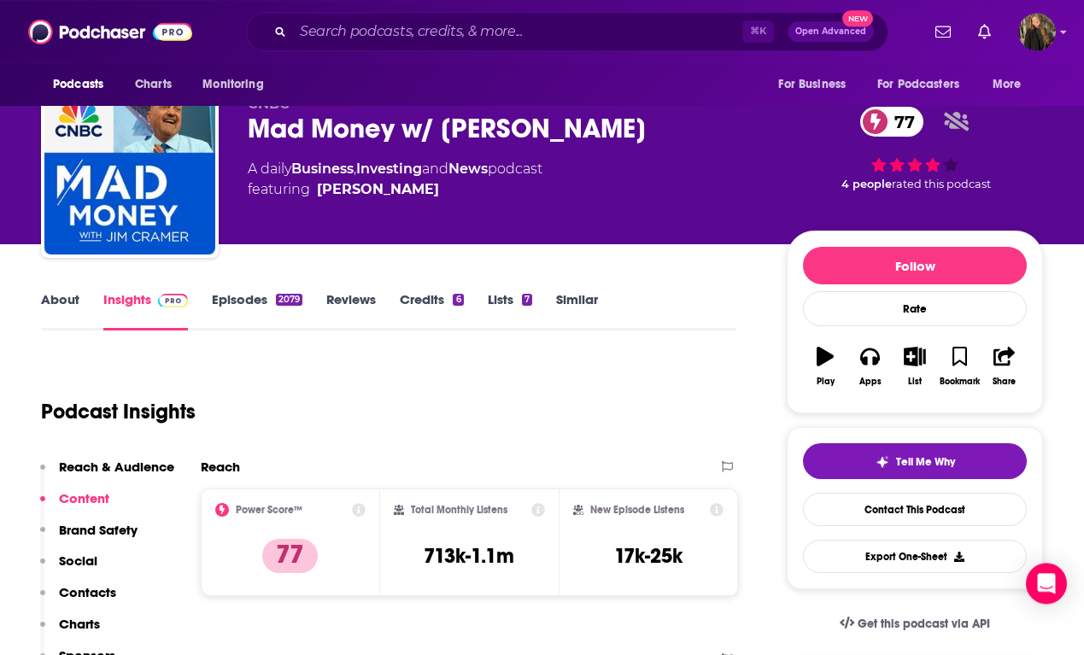
scroll to position [0, 0]
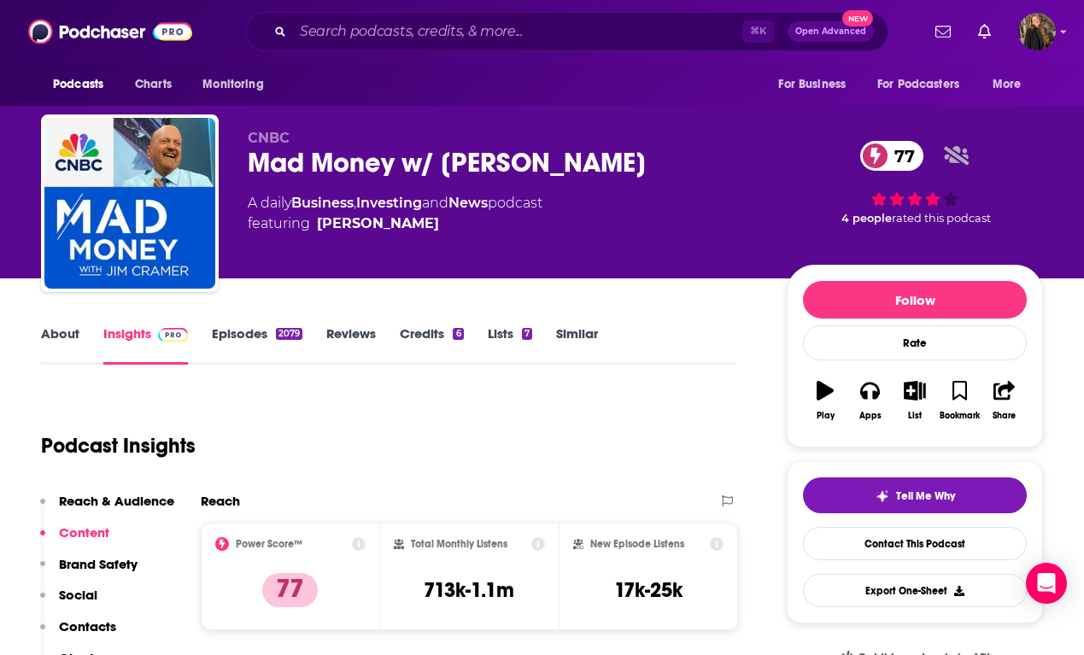
click at [251, 345] on link "Episodes 2079" at bounding box center [257, 344] width 91 height 39
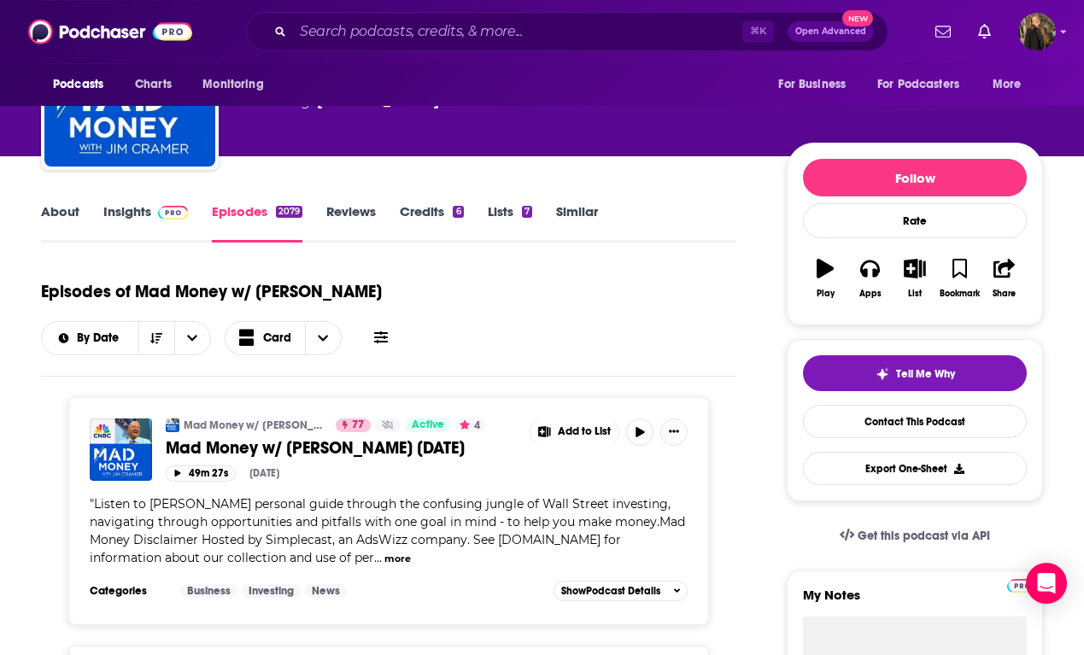
scroll to position [122, 0]
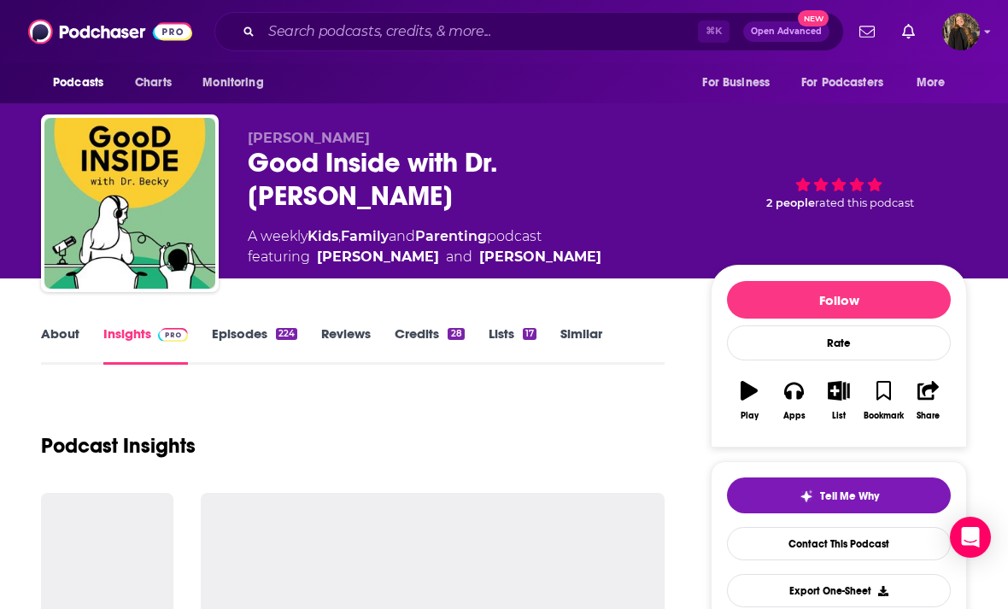
click at [253, 32] on icon "Search podcasts, credits, & more..." at bounding box center [247, 30] width 9 height 9
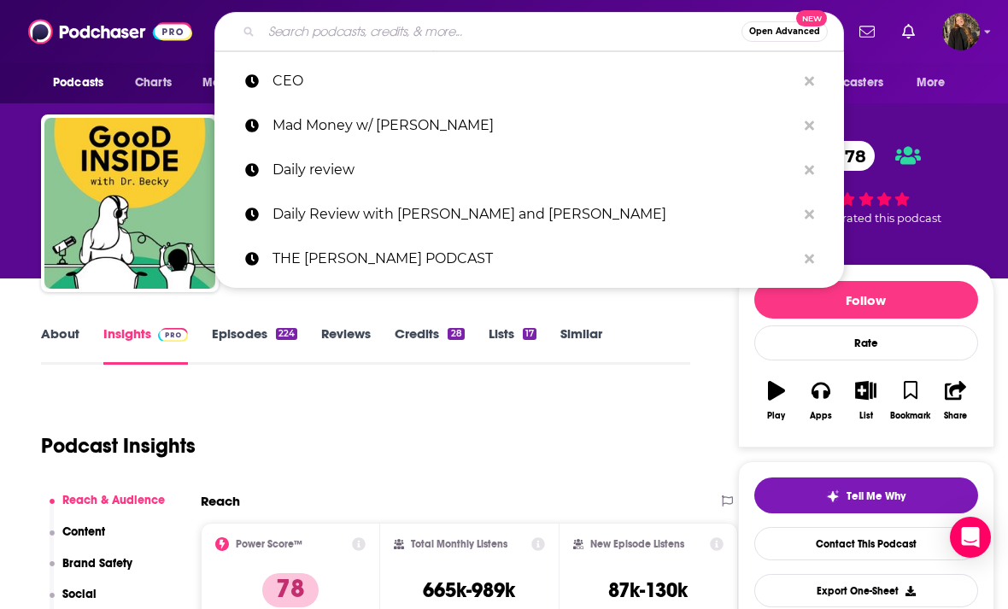
click at [279, 44] on input "Search podcasts, credits, & more..." at bounding box center [501, 31] width 480 height 27
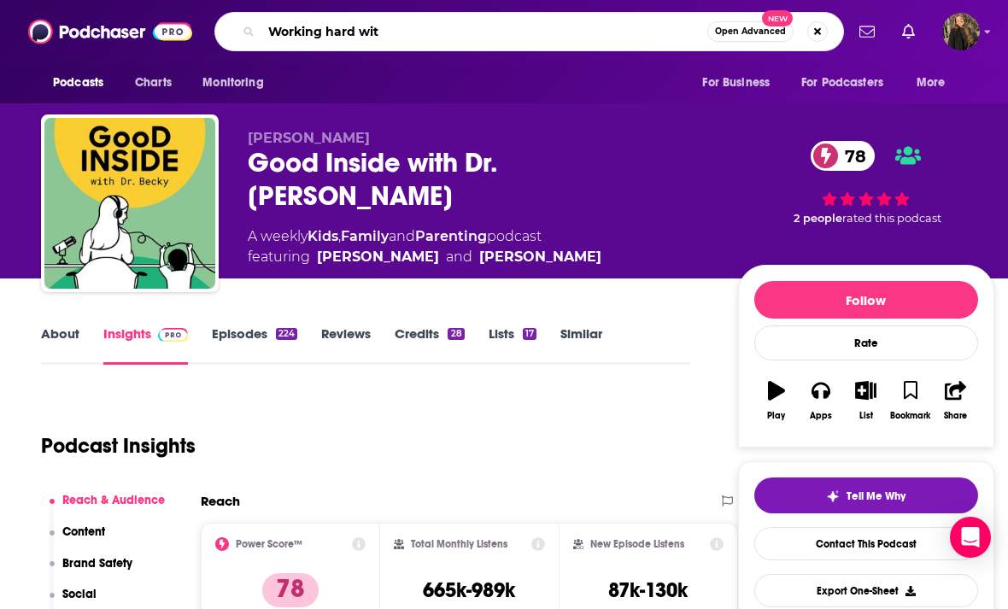
type input "Working hard with"
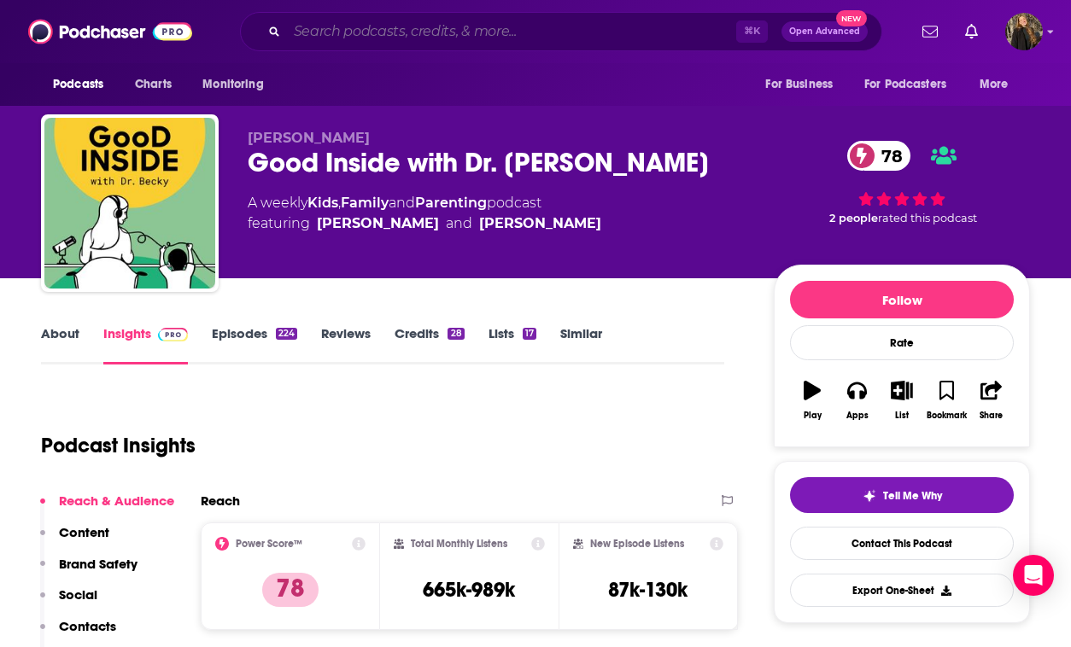
click at [615, 32] on input "Search podcasts, credits, & more..." at bounding box center [511, 31] width 449 height 27
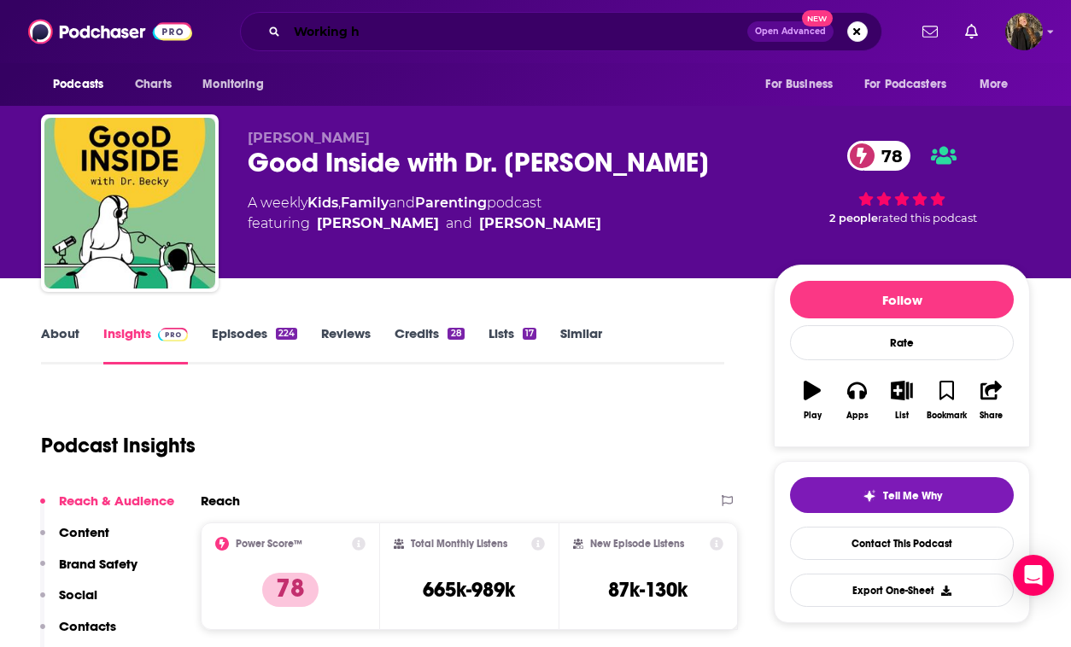
click at [422, 38] on input "Working h" at bounding box center [517, 31] width 460 height 27
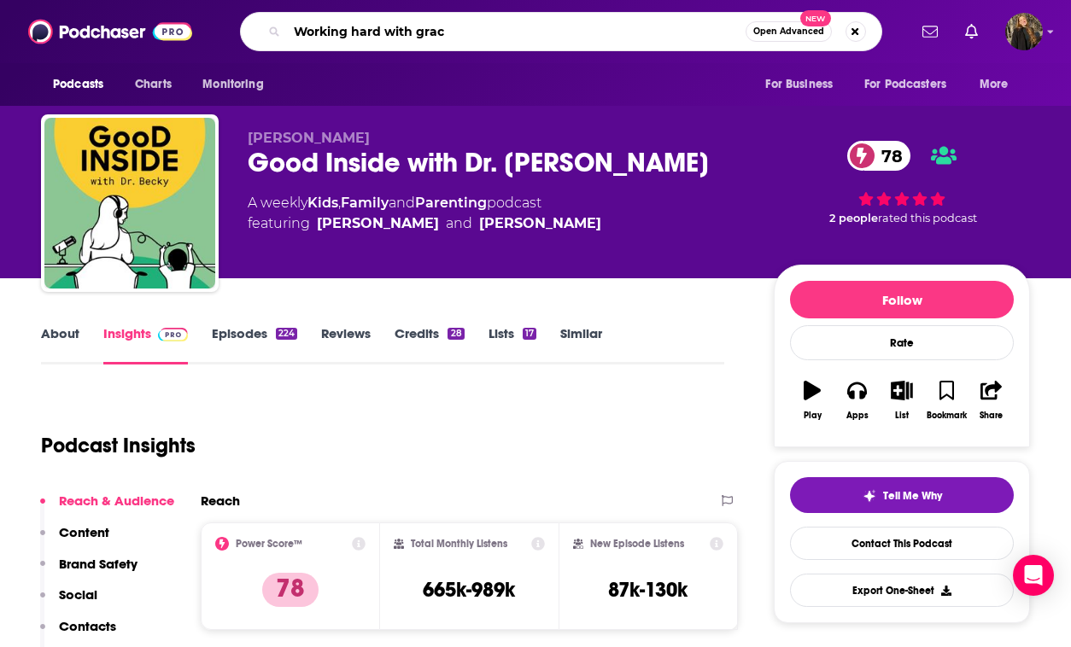
type input "Working hard with grace"
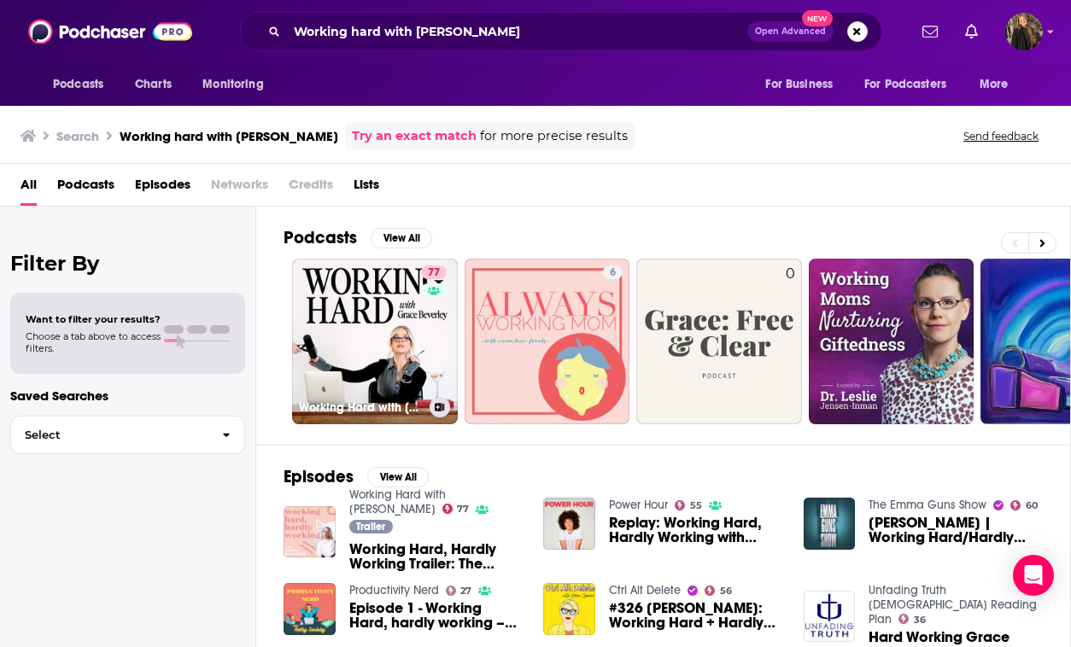
click at [414, 371] on link "77 Working Hard with Grace Beverley" at bounding box center [375, 342] width 166 height 166
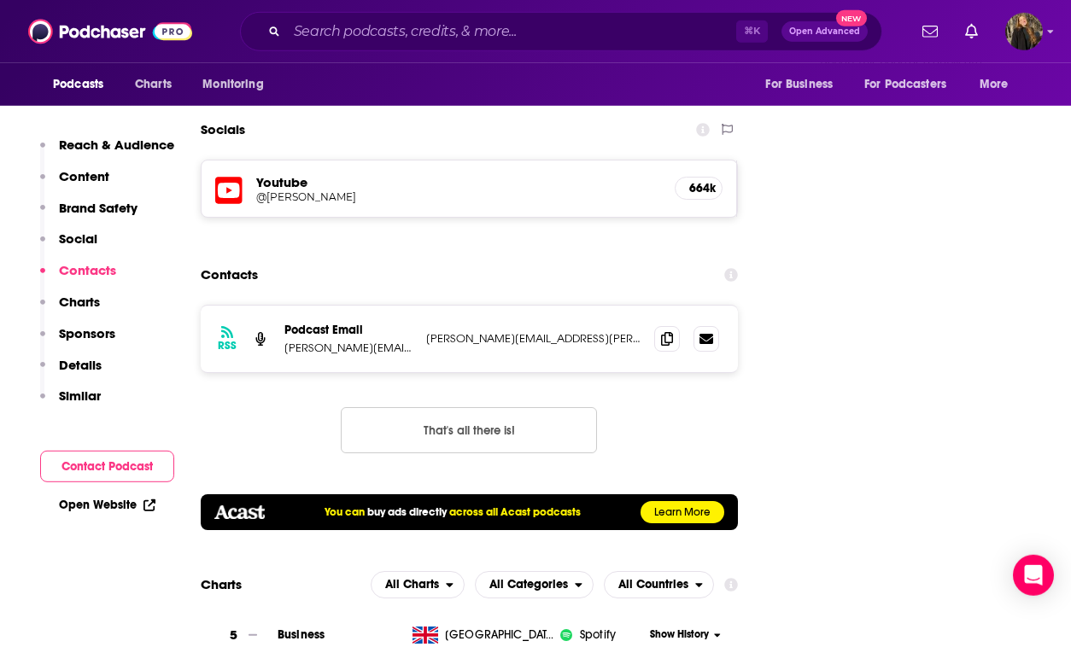
click at [452, 407] on button "That's all there is!" at bounding box center [469, 430] width 256 height 46
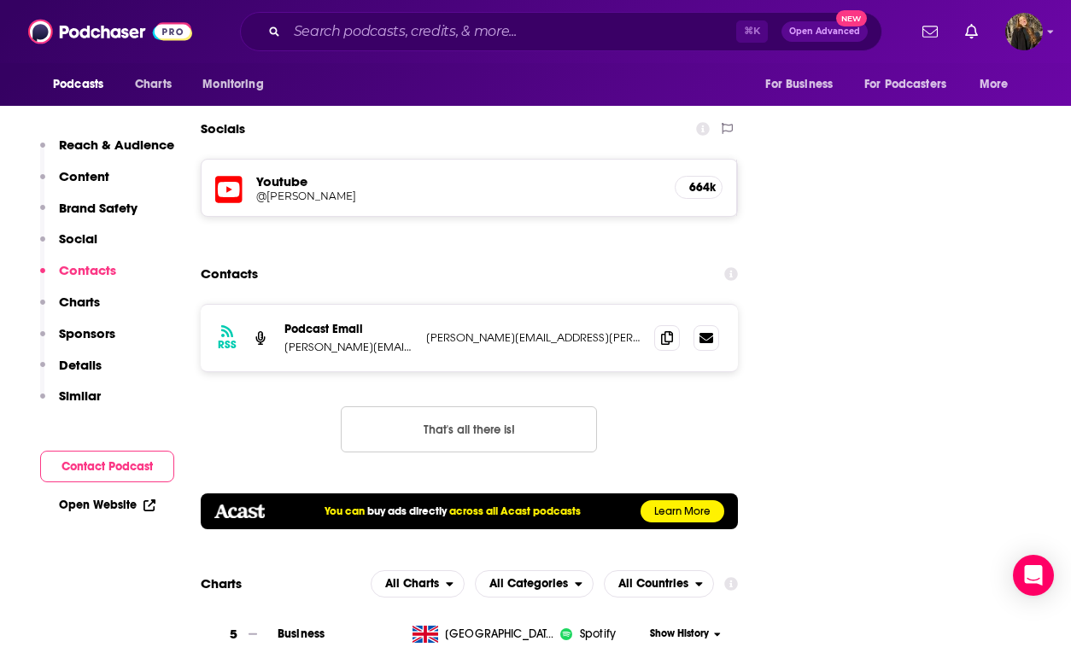
click at [673, 331] on icon at bounding box center [667, 338] width 12 height 14
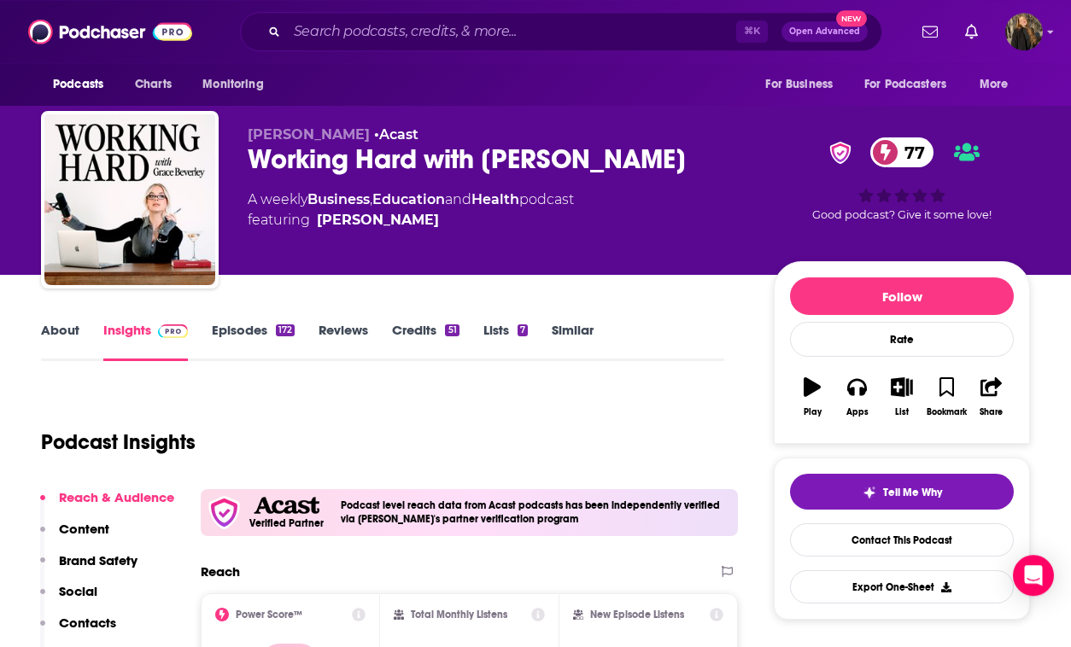
scroll to position [3, 0]
click at [242, 323] on link "Episodes 172" at bounding box center [253, 341] width 83 height 39
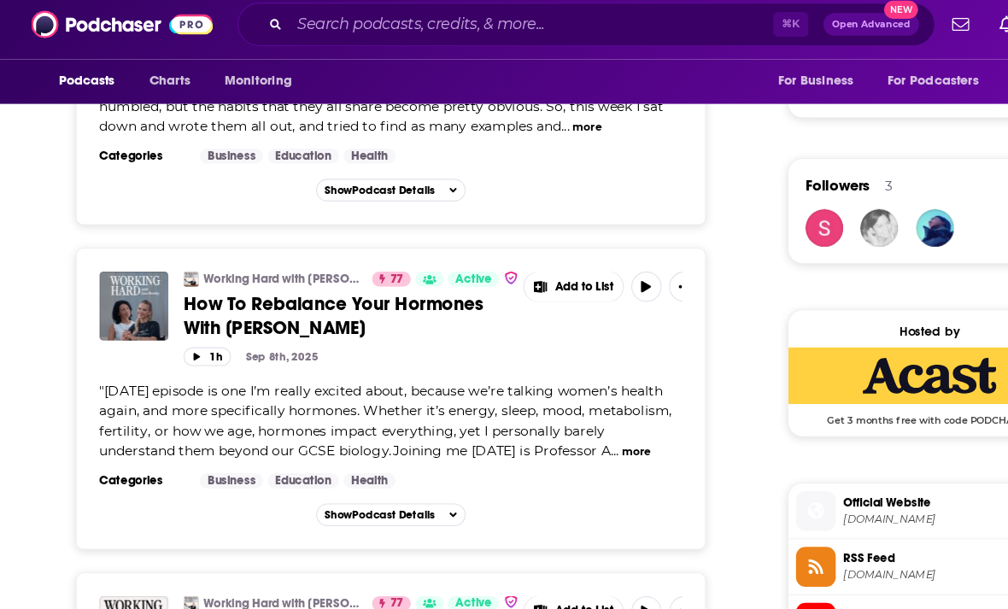
scroll to position [1164, 0]
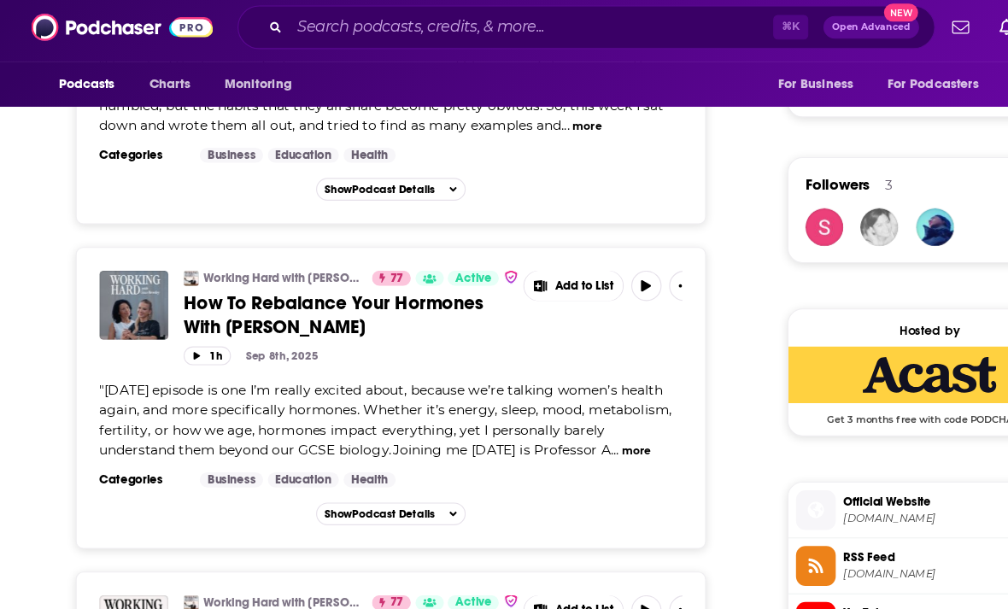
click at [85, 373] on div "Working Hard with Grace Beverley 77 Active How To Rebalance Your Hormones With …" at bounding box center [352, 366] width 569 height 272
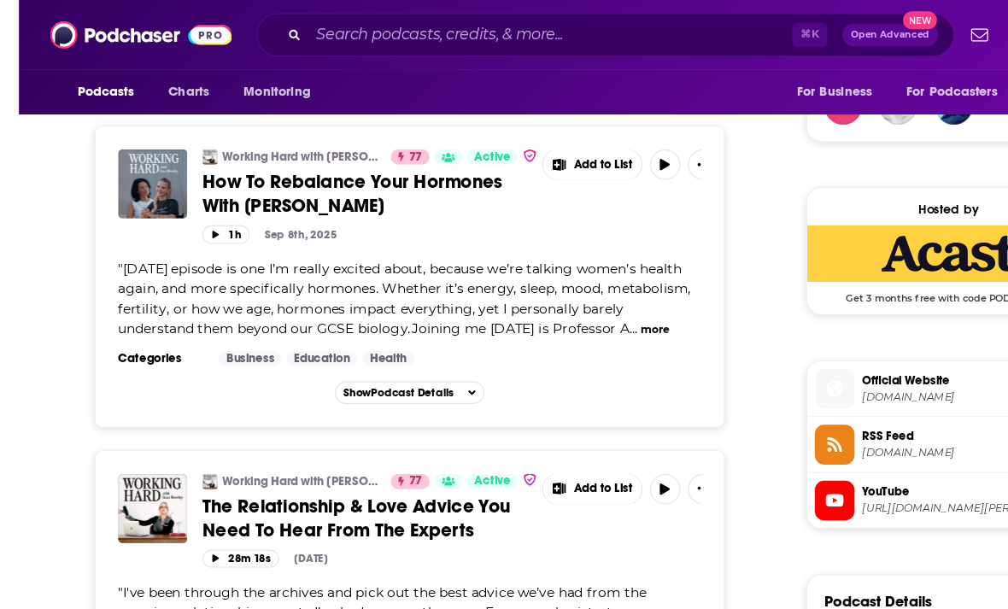
scroll to position [1263, 0]
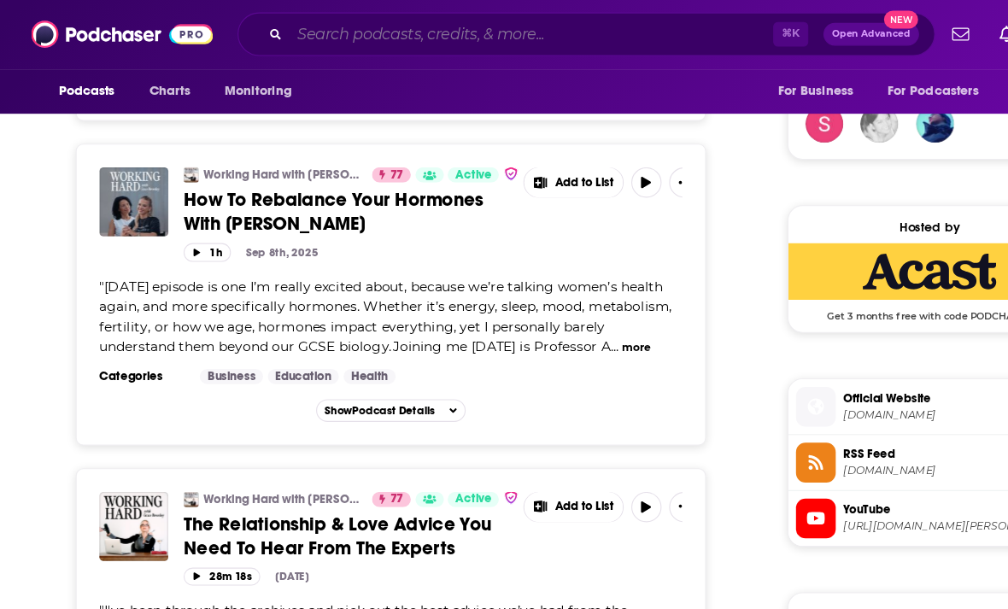
click at [273, 32] on input "Search podcasts, credits, & more..." at bounding box center [479, 31] width 436 height 27
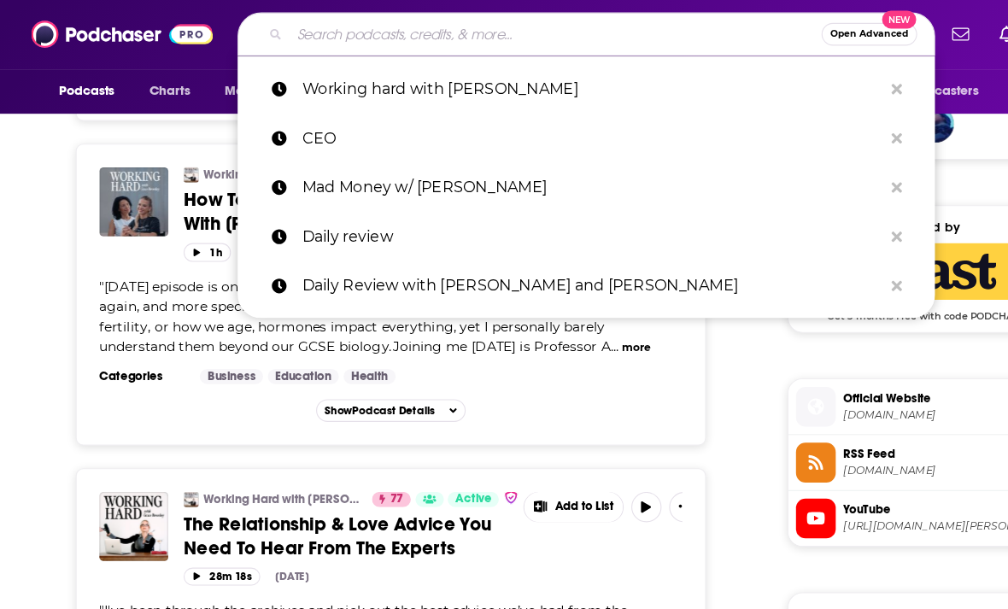
click at [284, 44] on input "Search podcasts, credits, & more..." at bounding box center [501, 31] width 480 height 27
paste input "Rob Lowe Names Names: The Power of ‘Screw It’"
type input "Rob Lowe Names Names: The Power of ‘Screw It’"
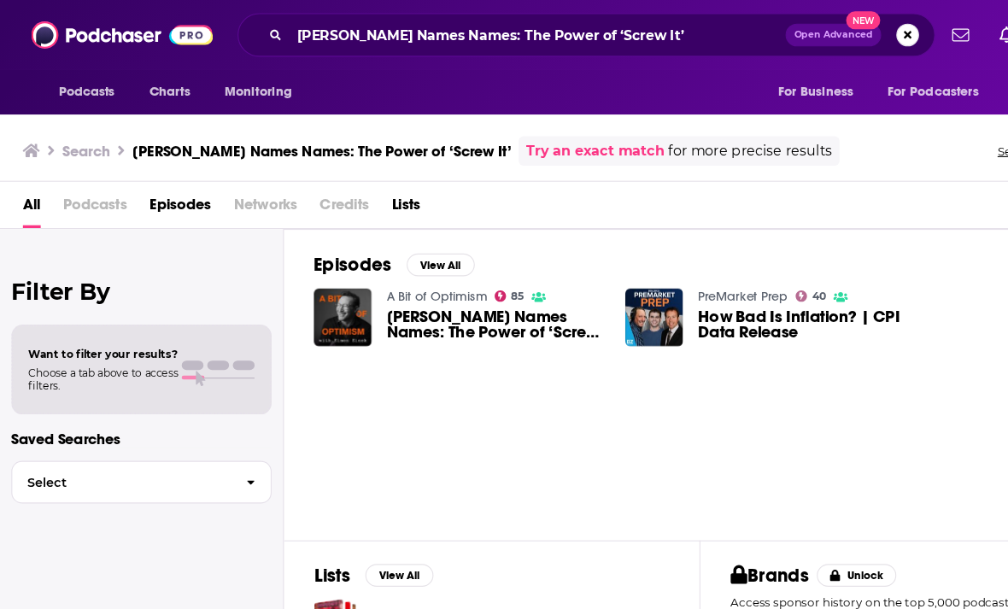
click at [310, 289] on img "Rob Lowe Names Names: The Power of ‘Screw It’" at bounding box center [309, 286] width 52 height 52
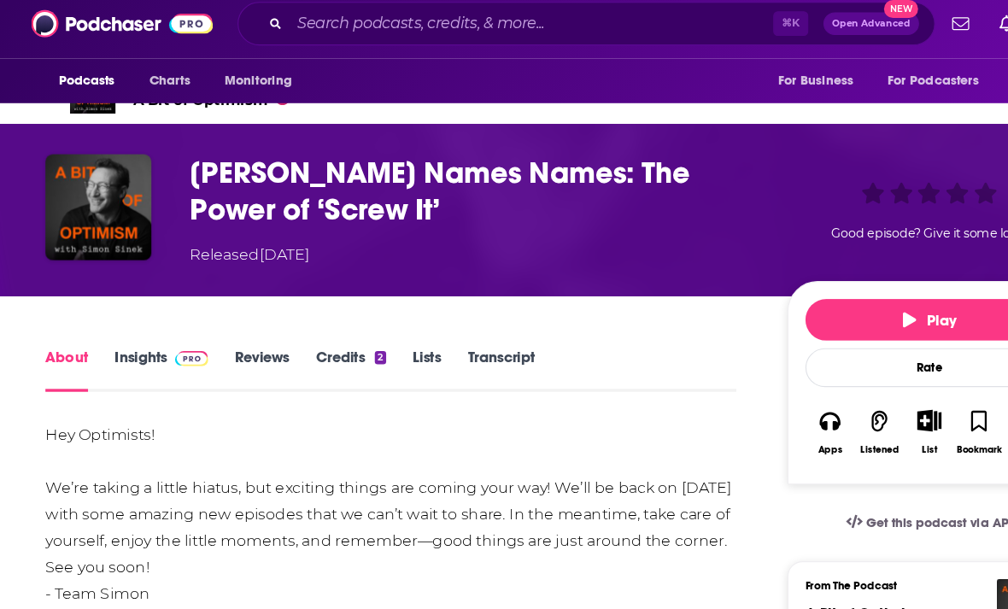
scroll to position [98, 0]
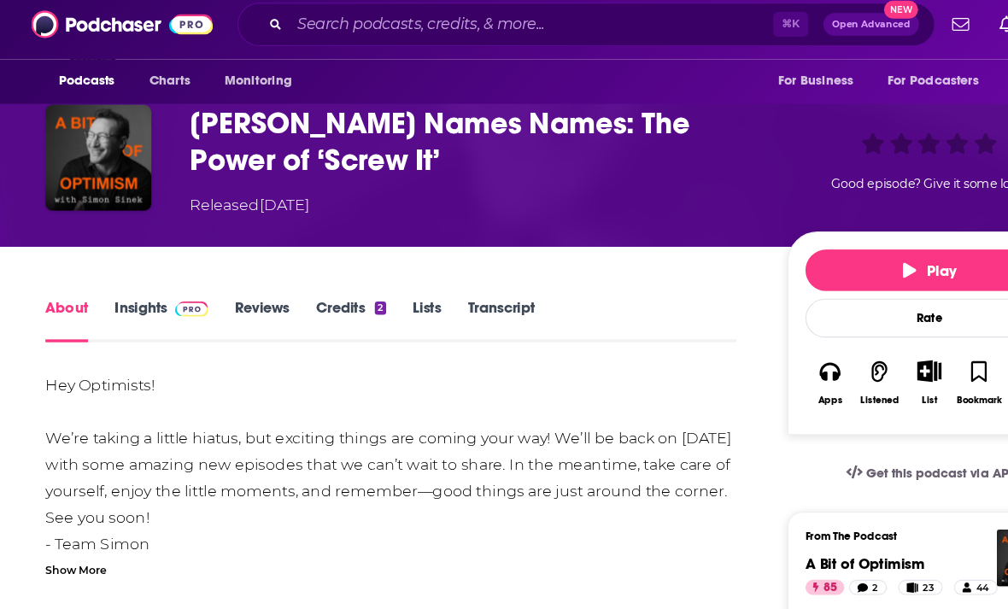
click at [128, 279] on link "Insights" at bounding box center [145, 298] width 85 height 39
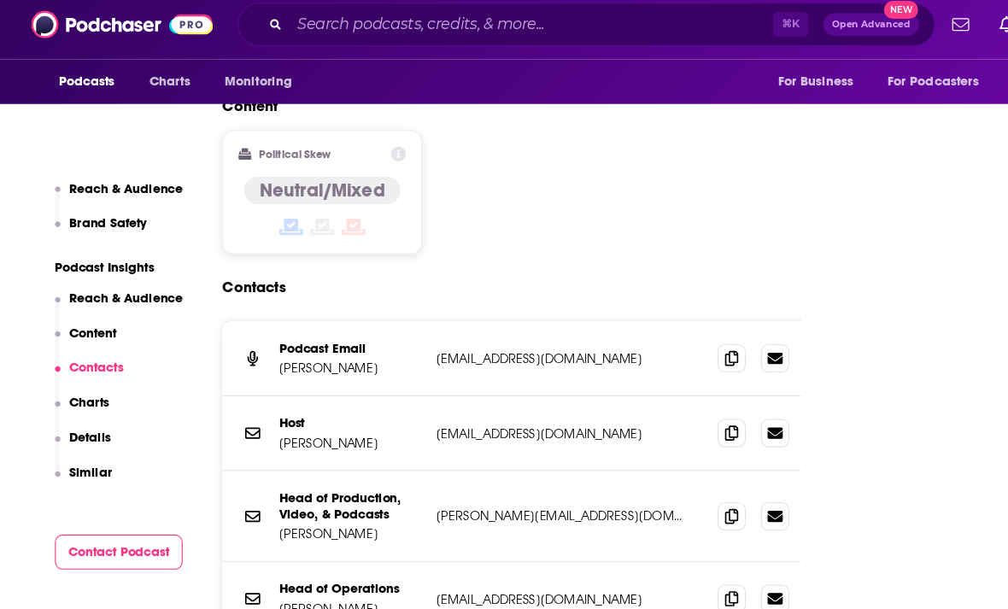
scroll to position [2118, 0]
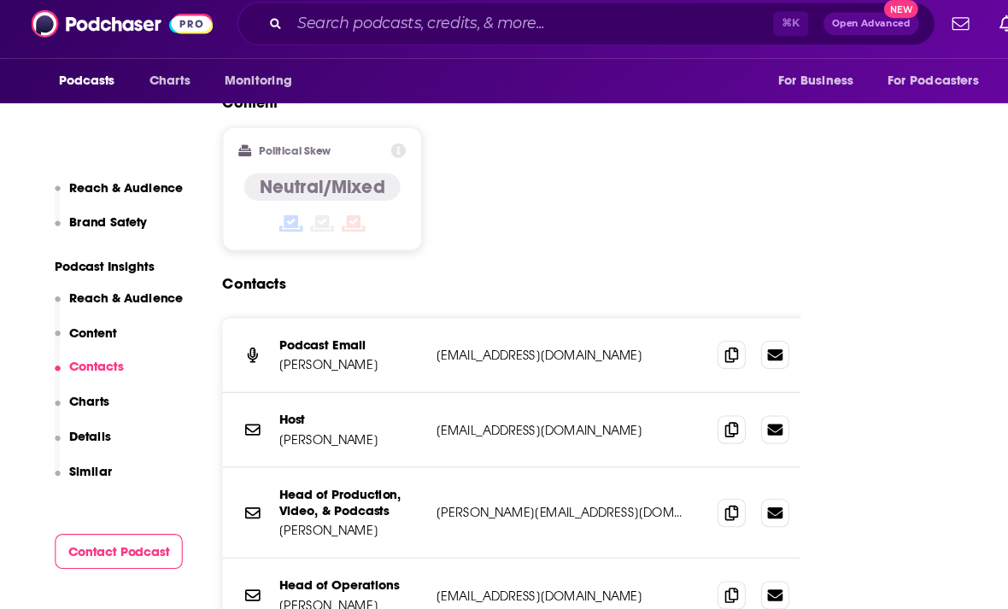
click at [657, 324] on icon at bounding box center [660, 331] width 12 height 14
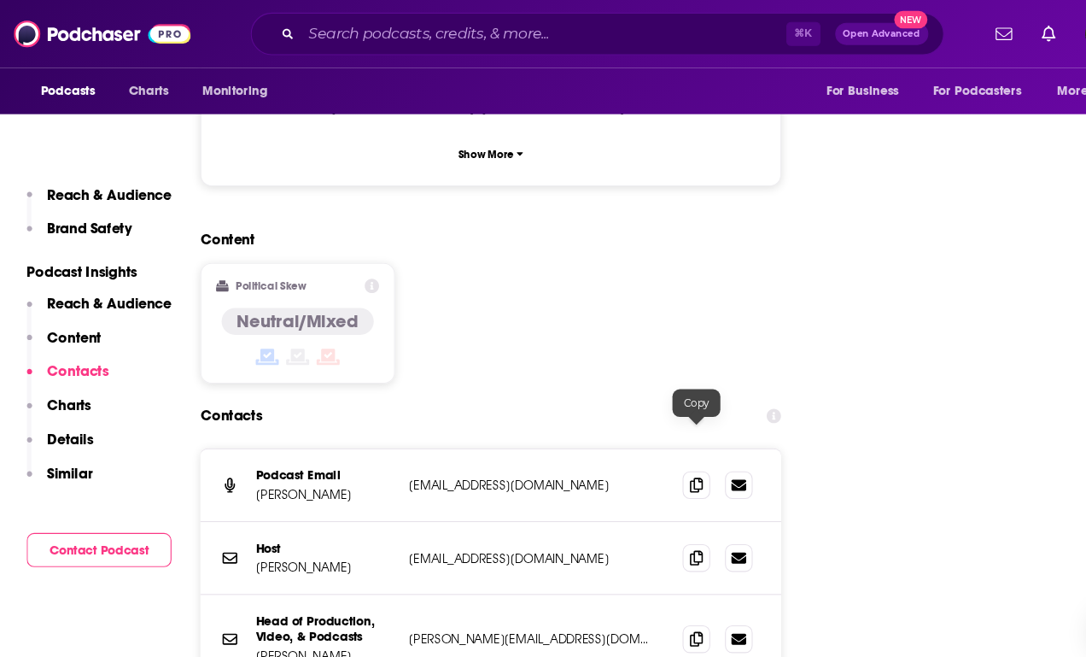
scroll to position [1989, 0]
click at [654, 511] on icon at bounding box center [660, 518] width 12 height 14
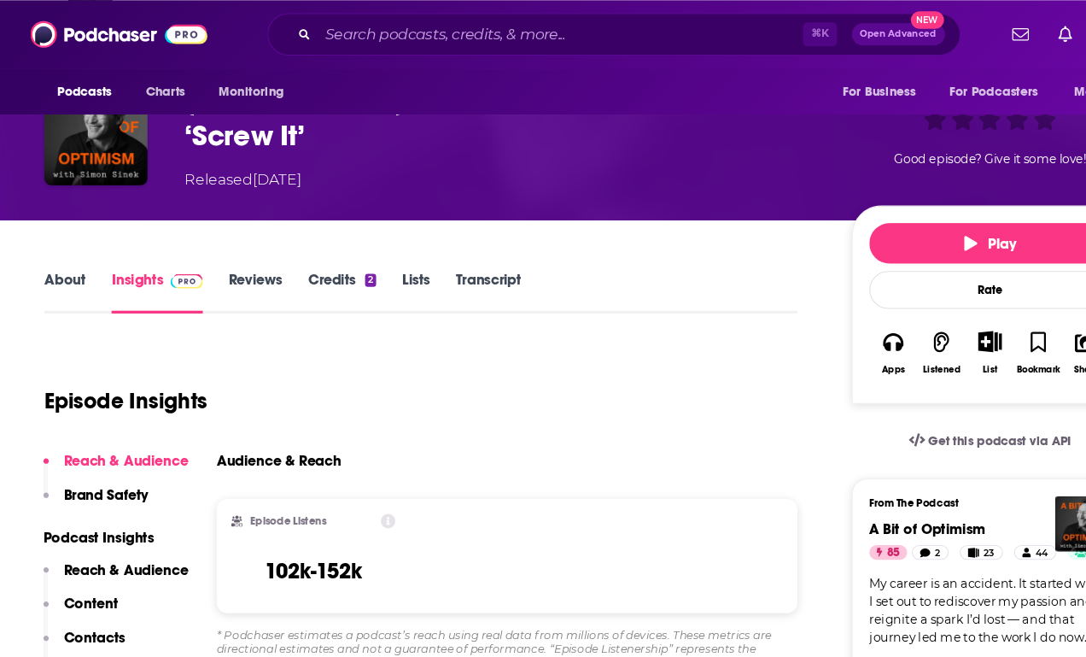
scroll to position [0, 0]
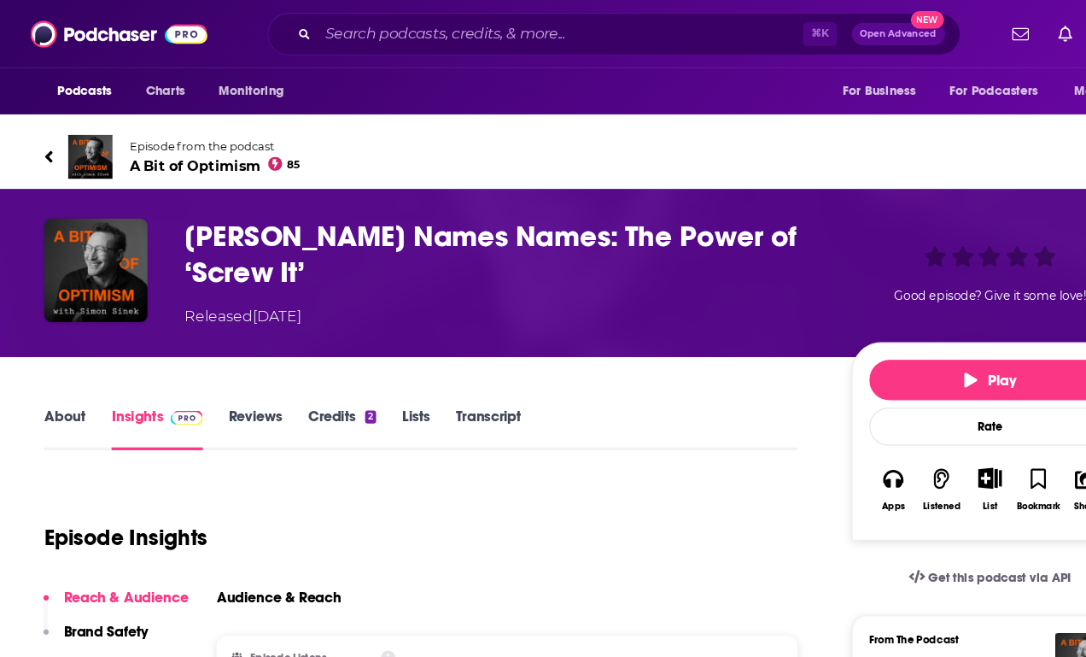
click at [54, 399] on link "About" at bounding box center [60, 396] width 38 height 39
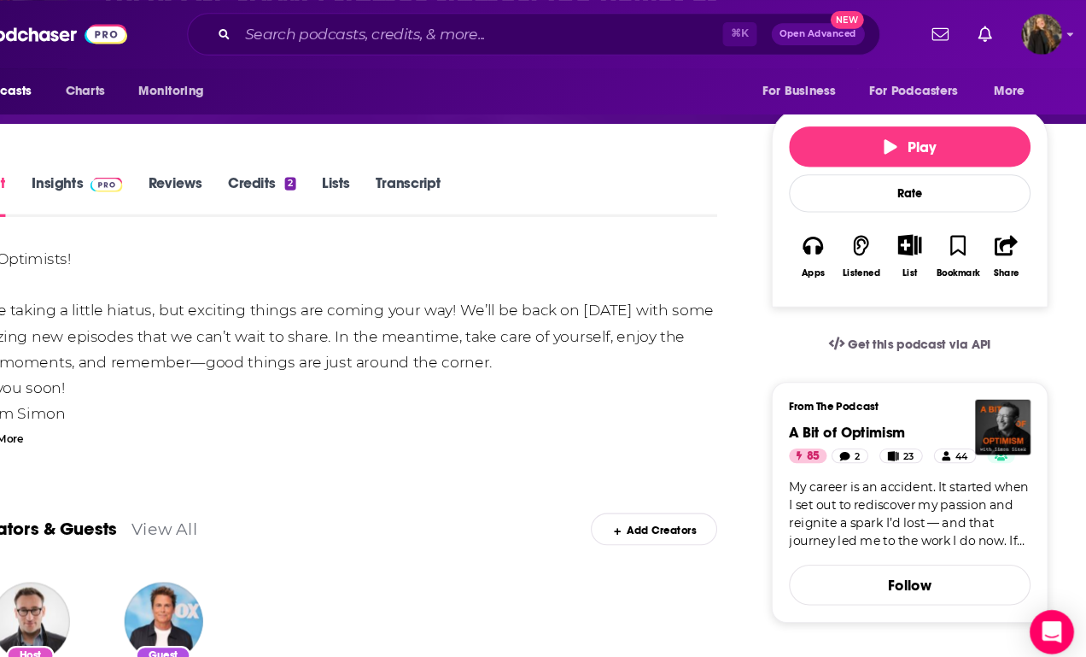
scroll to position [213, 0]
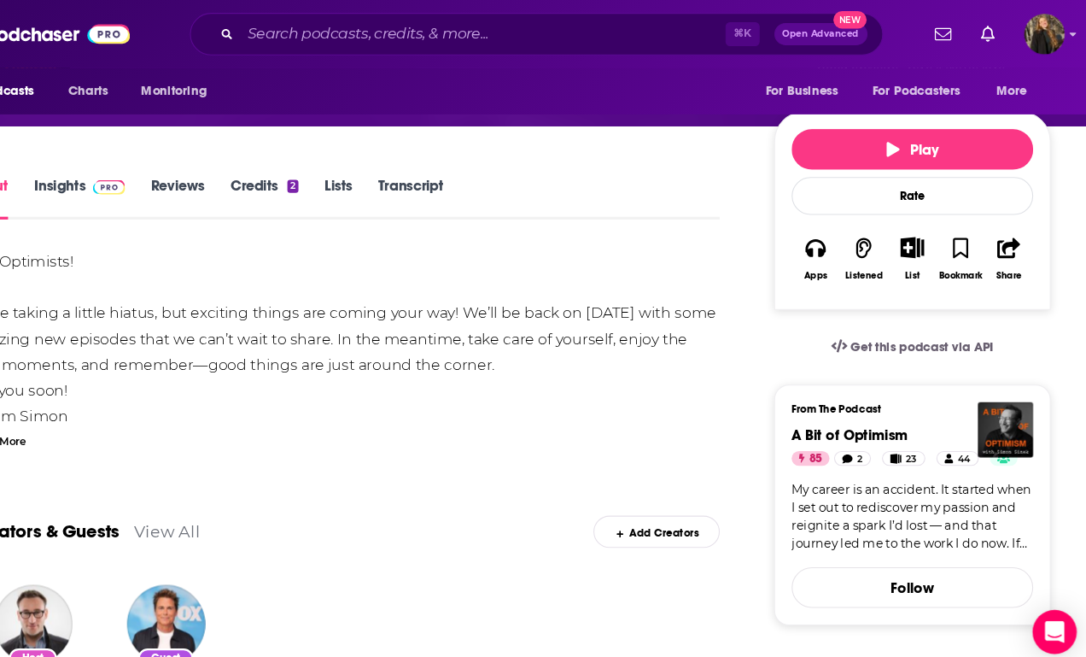
click at [212, 174] on link "Reviews" at bounding box center [237, 183] width 50 height 39
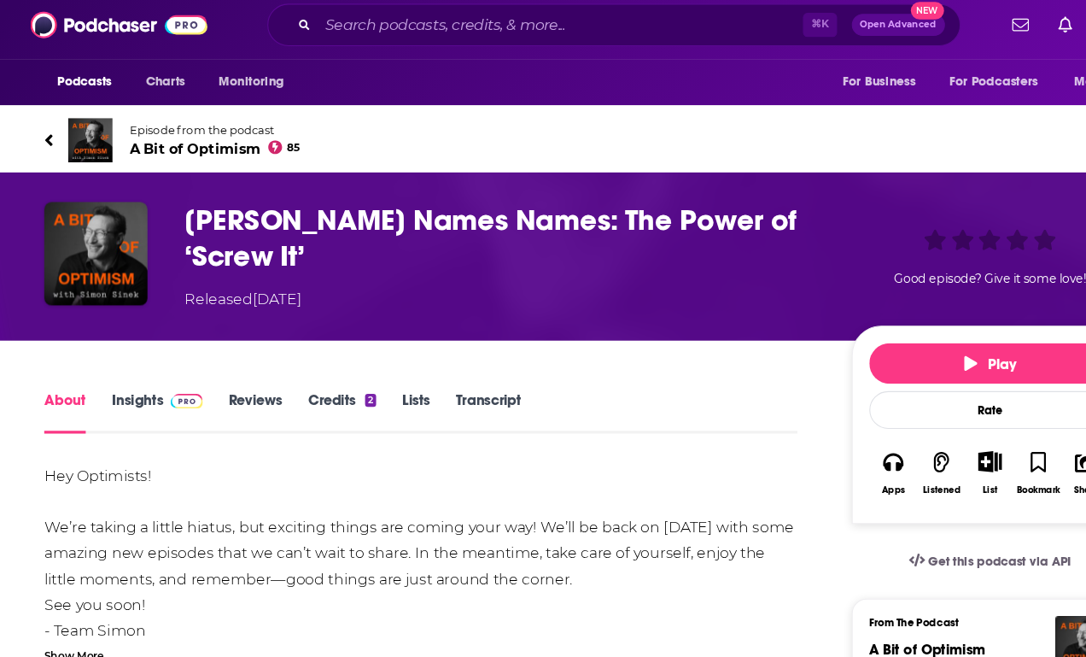
click at [149, 370] on div "No Reviews This episode has no reviews yet, why not add one yourself? Maybe Lat…" at bounding box center [543, 328] width 1086 height 657
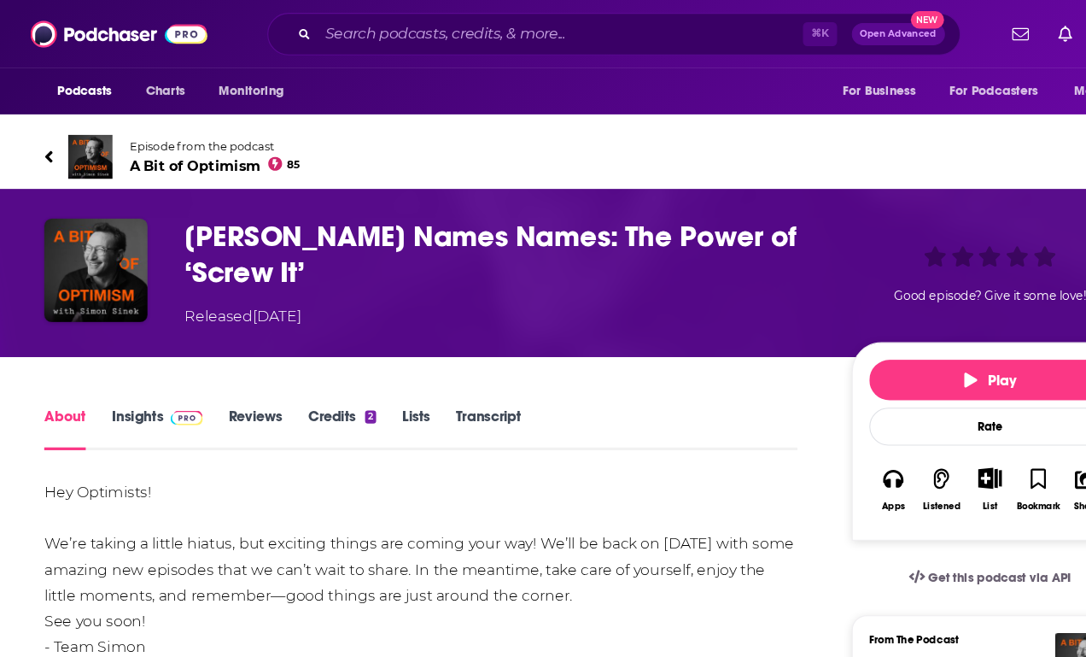
click at [45, 143] on icon at bounding box center [45, 144] width 7 height 11
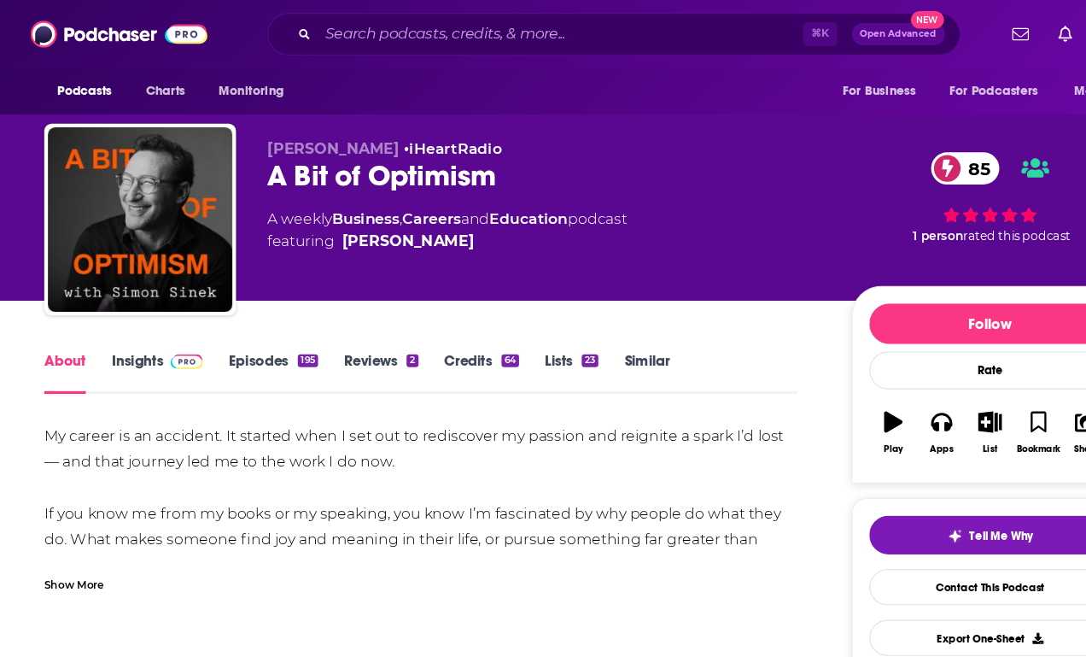
click at [133, 341] on link "Insights" at bounding box center [145, 344] width 85 height 39
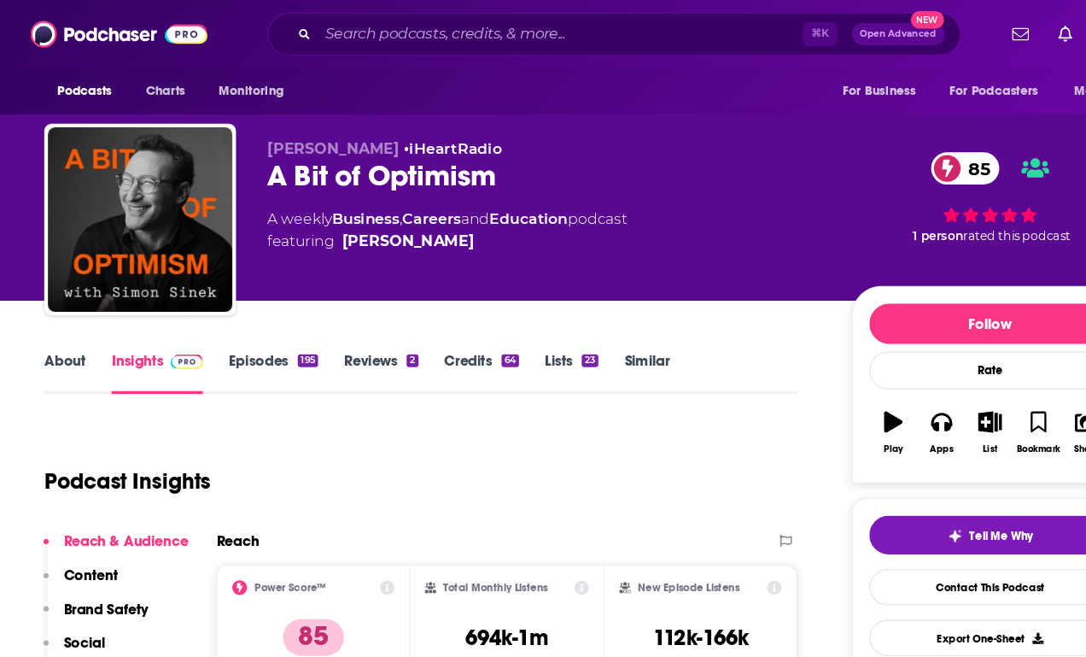
click at [235, 330] on link "Episodes 195" at bounding box center [253, 344] width 83 height 39
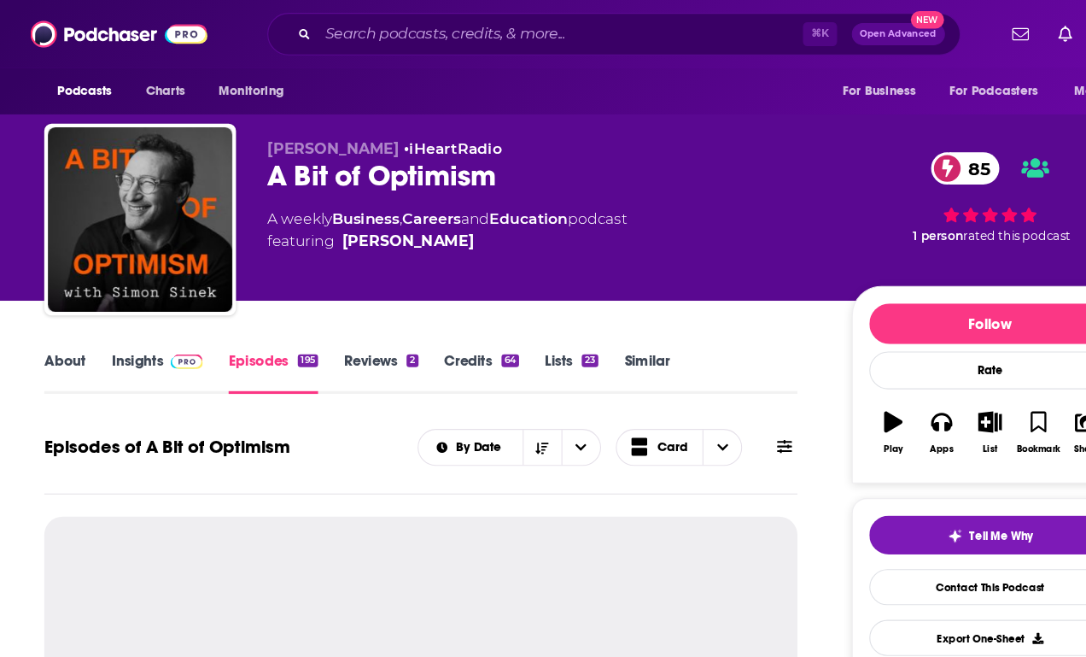
scroll to position [2, 0]
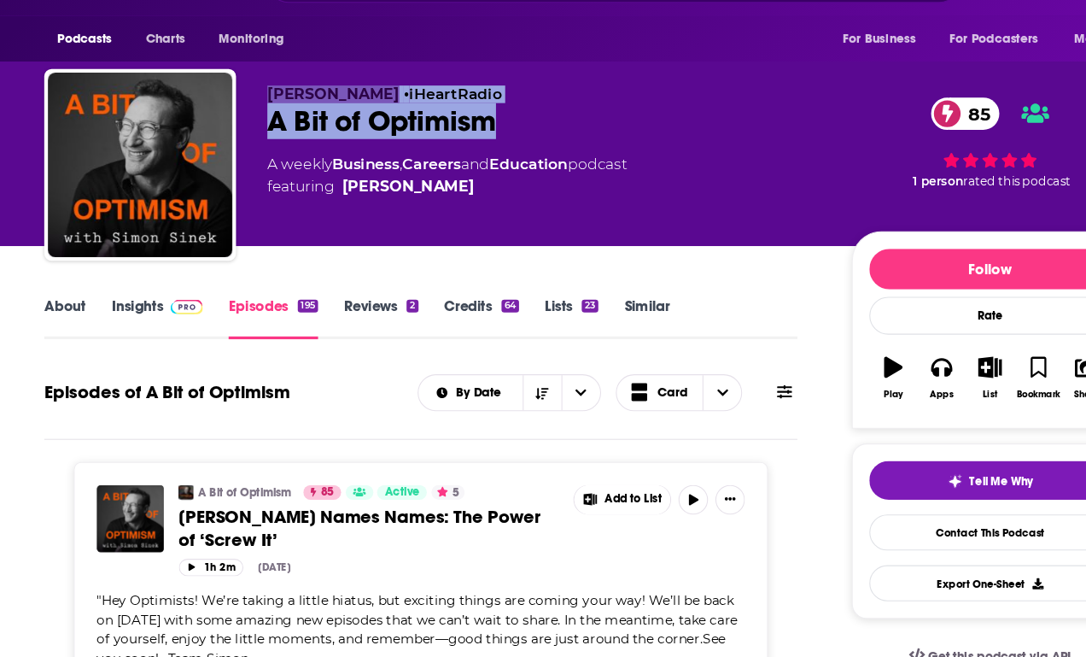
click at [348, 193] on link "Business" at bounding box center [338, 201] width 62 height 16
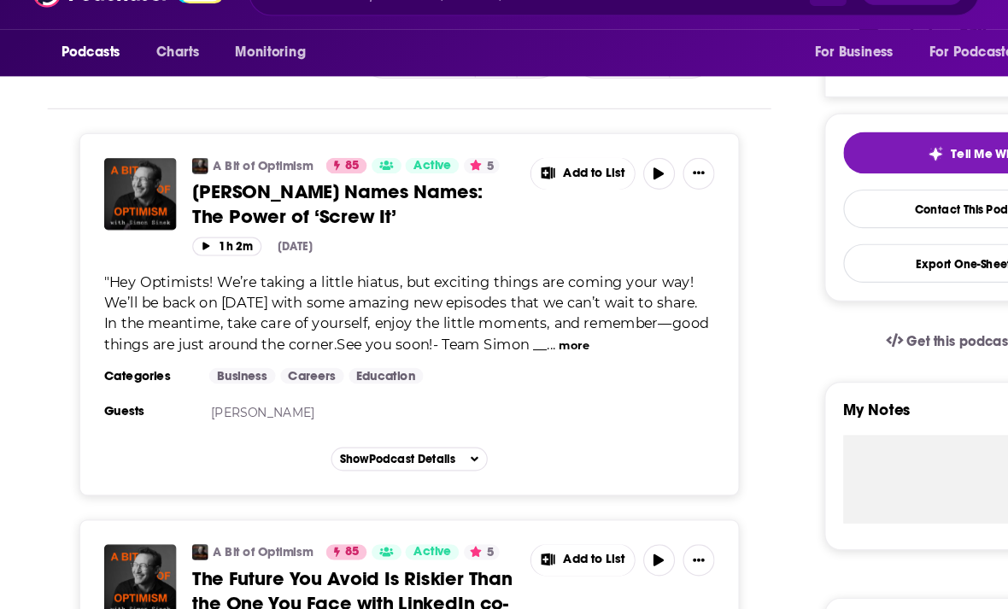
scroll to position [326, 0]
click at [129, 289] on span "Hey Optimists! We’re taking a little hiatus, but exciting things are coming you…" at bounding box center [350, 306] width 521 height 69
click at [479, 326] on span "..." at bounding box center [475, 333] width 8 height 15
click at [508, 328] on button "more" at bounding box center [495, 335] width 26 height 15
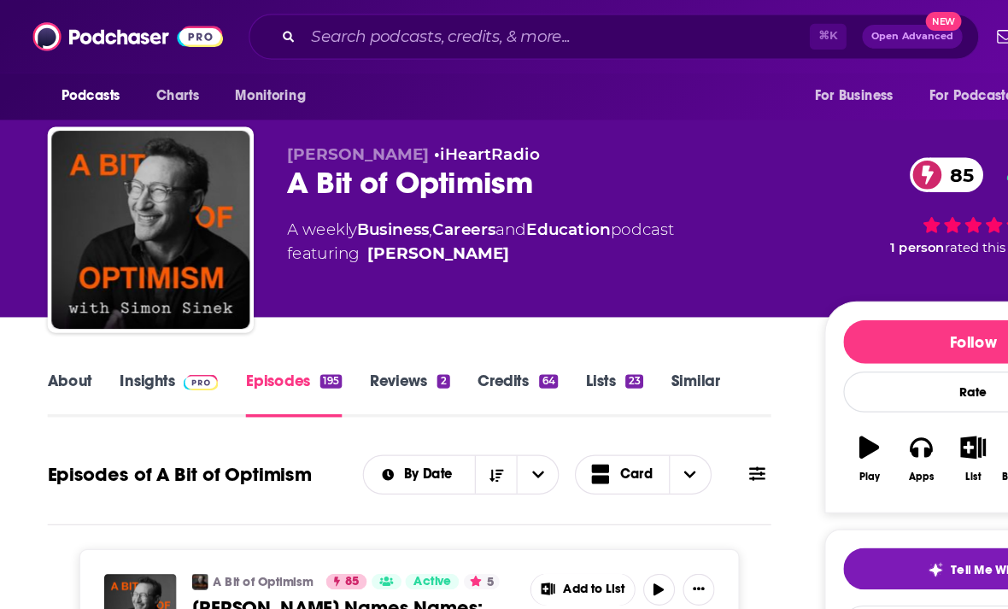
scroll to position [0, 0]
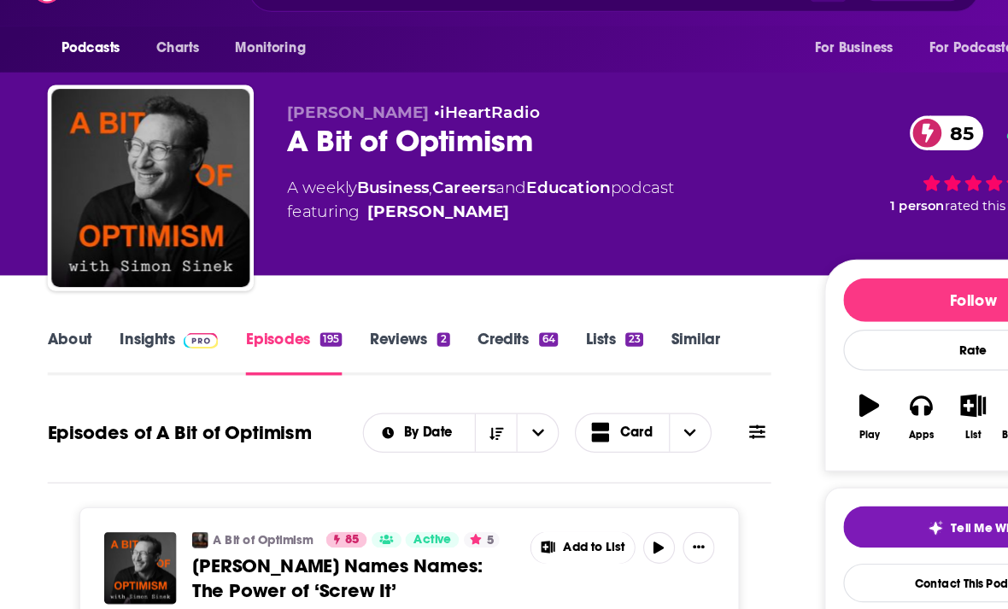
click at [117, 325] on link "Insights" at bounding box center [145, 344] width 85 height 39
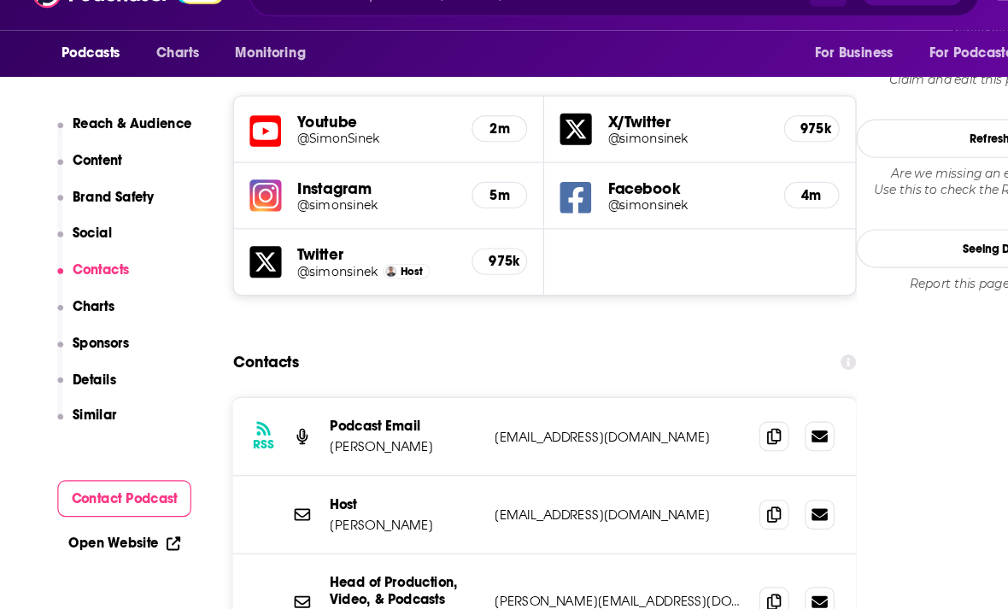
scroll to position [1916, 0]
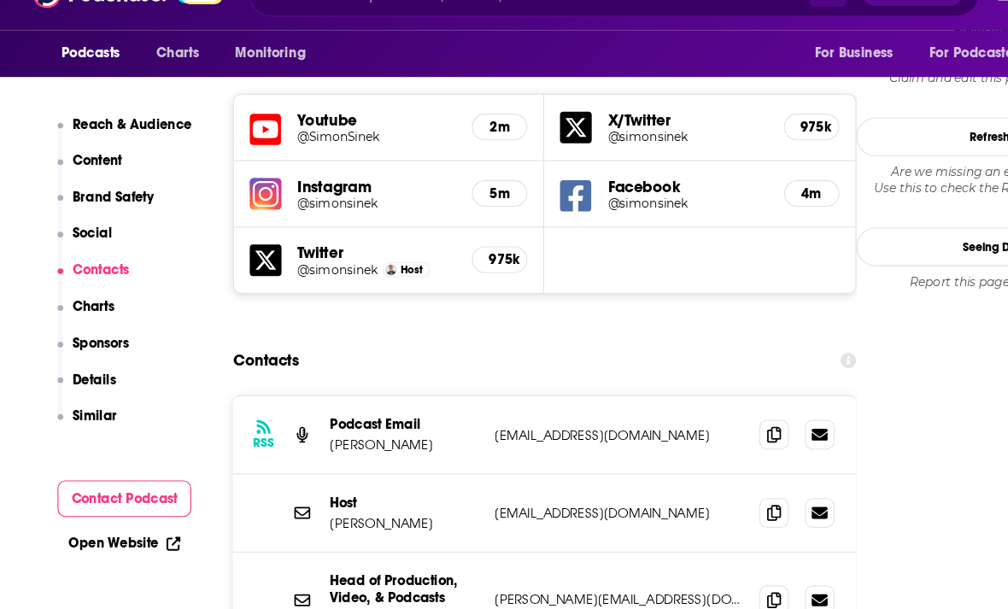
click at [663, 405] on icon at bounding box center [667, 412] width 12 height 14
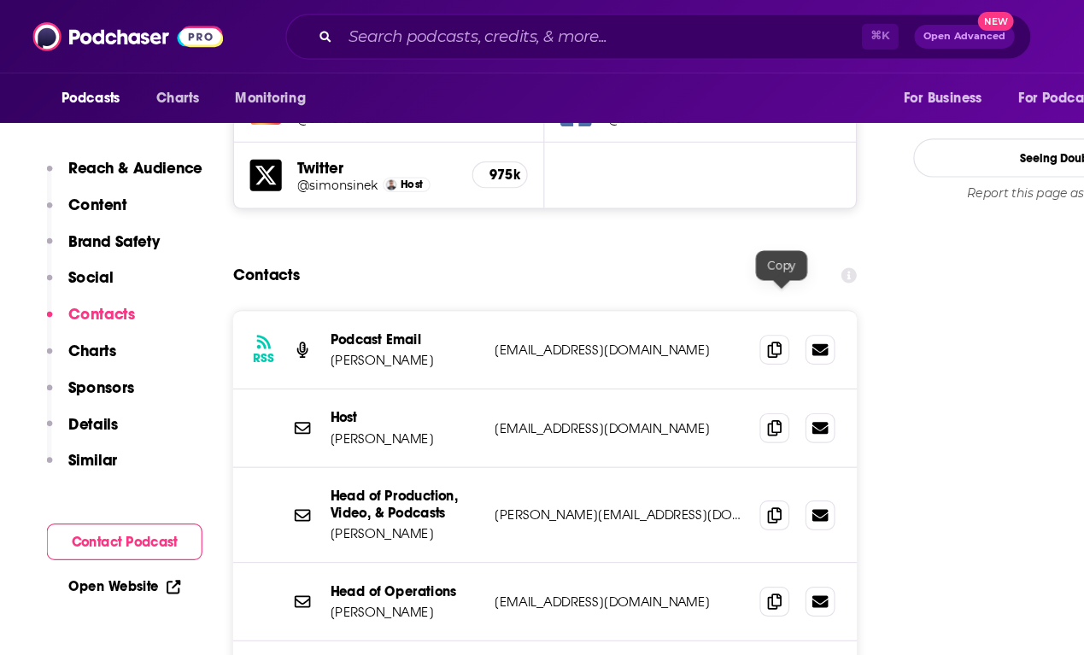
scroll to position [2029, 0]
click at [668, 363] on icon at bounding box center [667, 370] width 12 height 14
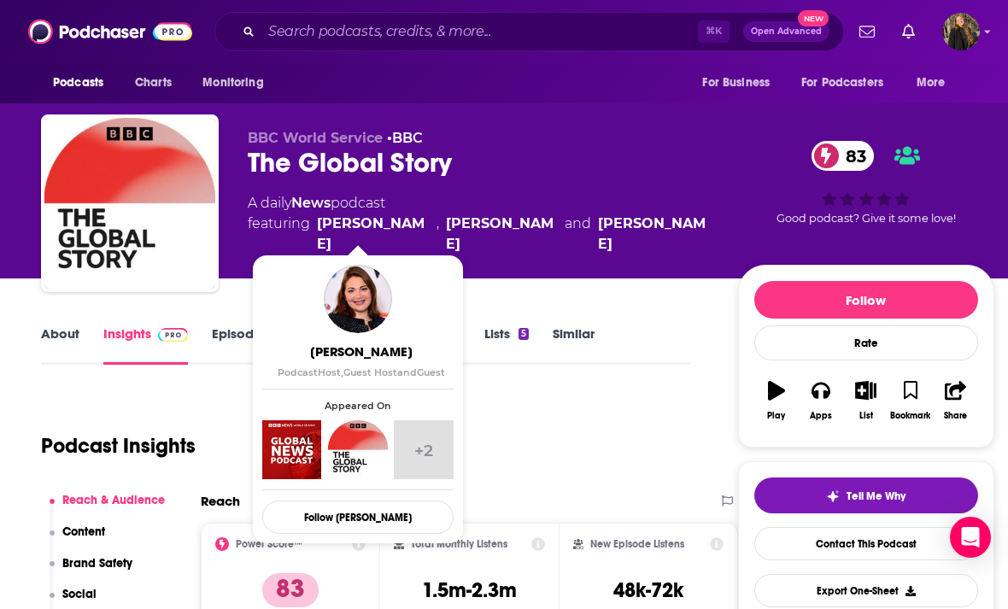
scroll to position [0, 2]
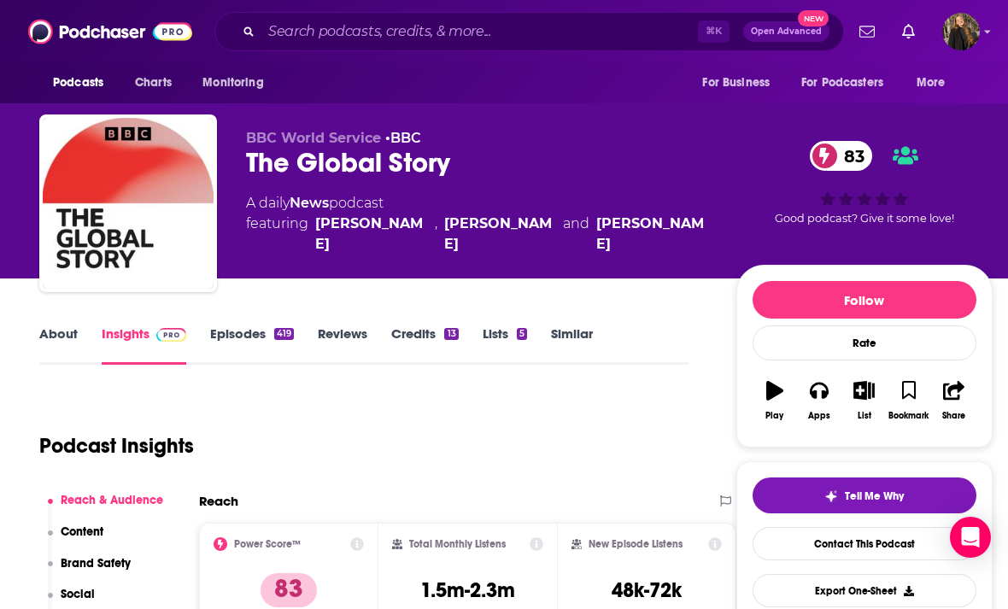
click at [663, 434] on div "Podcast Insights" at bounding box center [356, 435] width 635 height 87
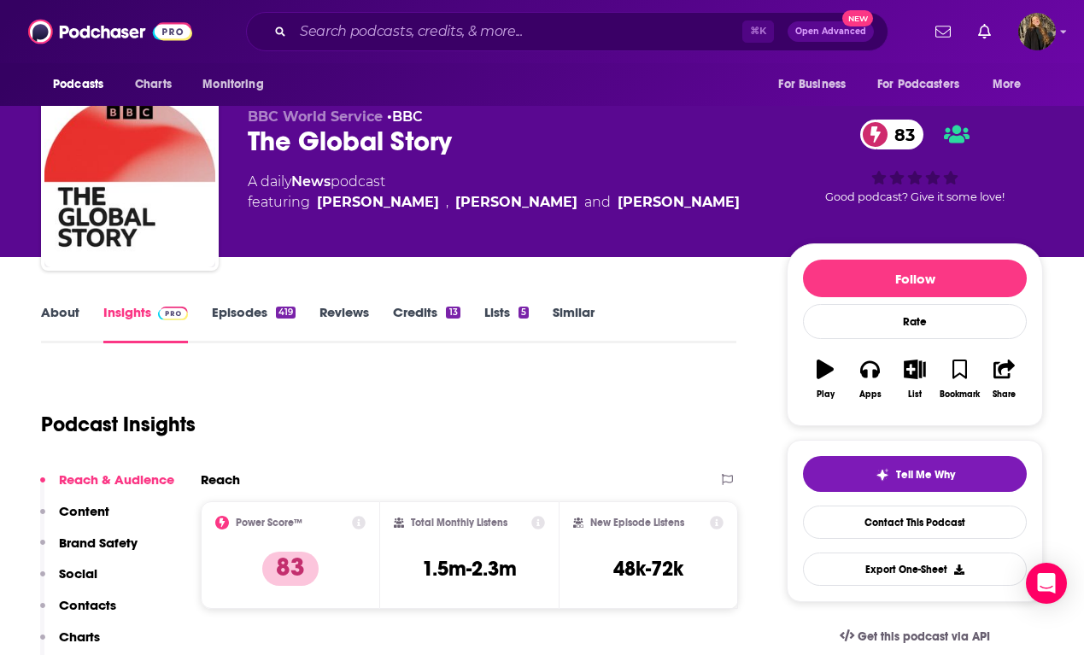
scroll to position [0, 0]
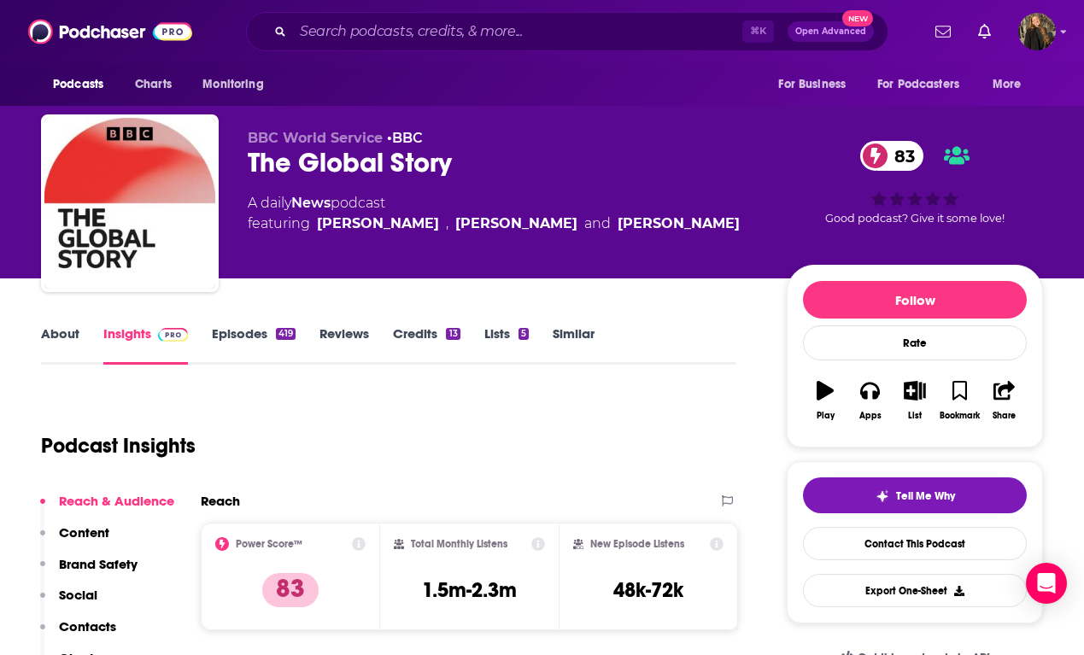
click at [267, 340] on link "Episodes 419" at bounding box center [254, 344] width 84 height 39
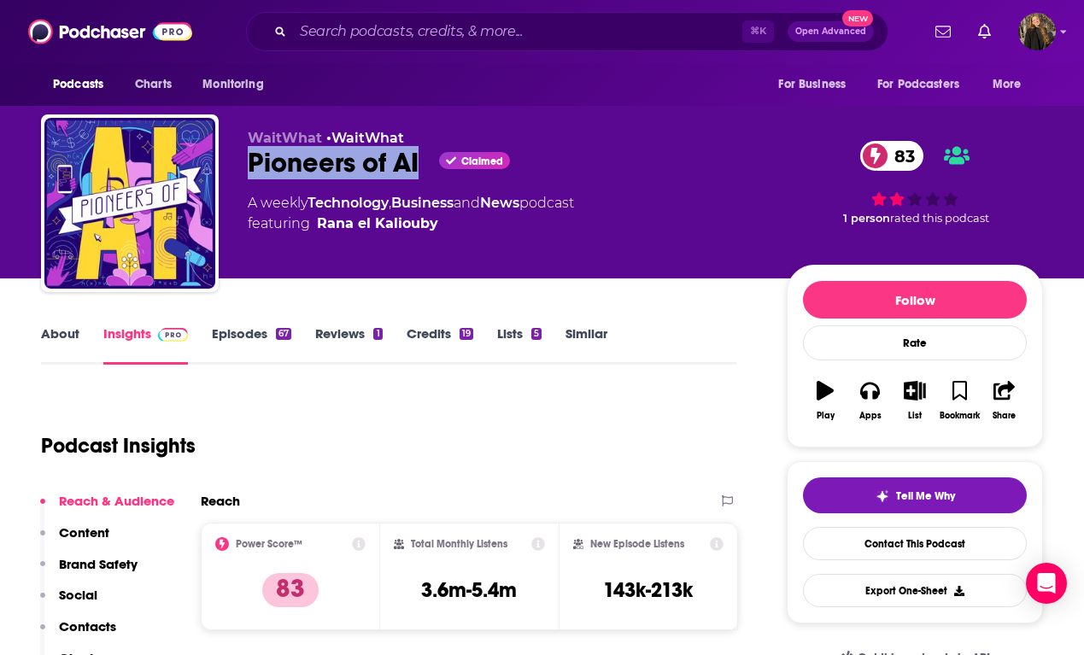
click at [279, 470] on div "Podcast Insights" at bounding box center [381, 435] width 681 height 87
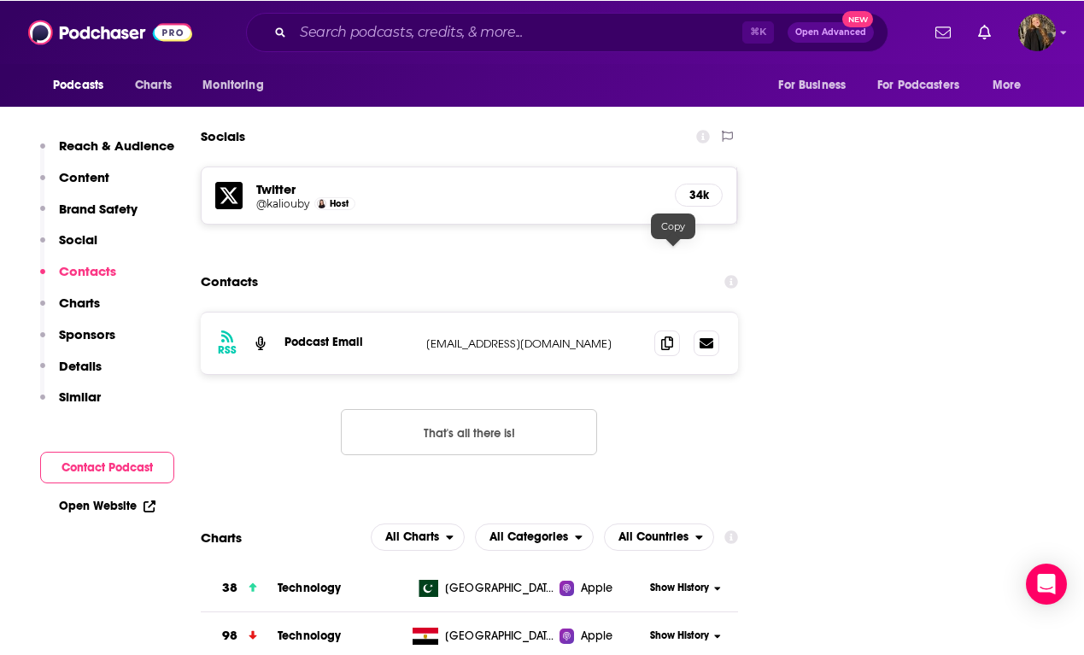
click at [672, 336] on icon at bounding box center [667, 343] width 12 height 14
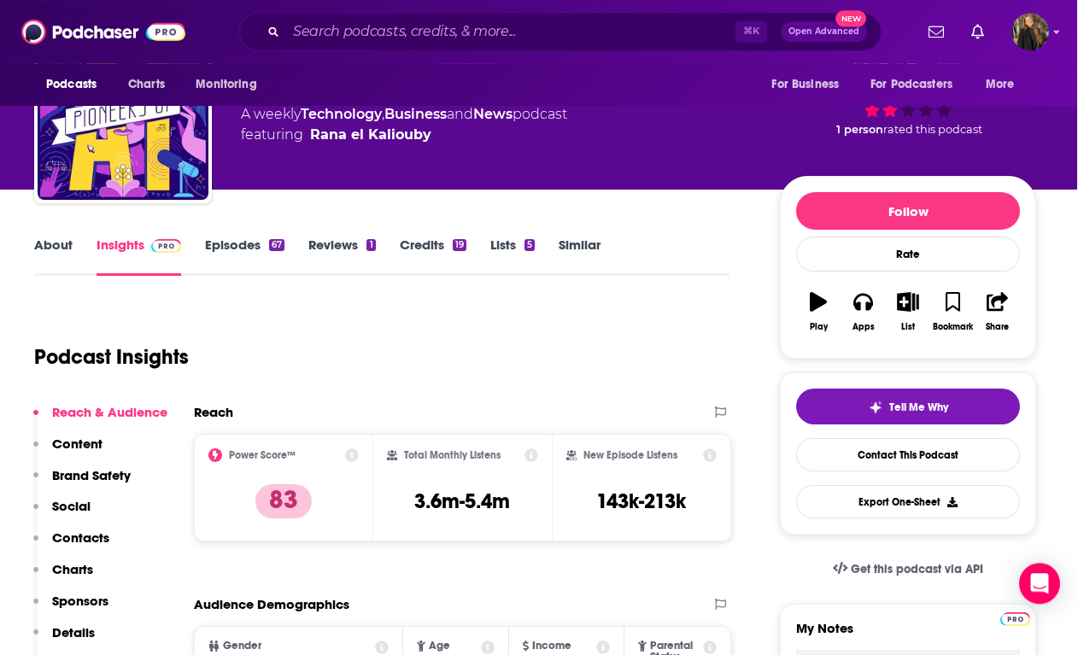
scroll to position [0, 8]
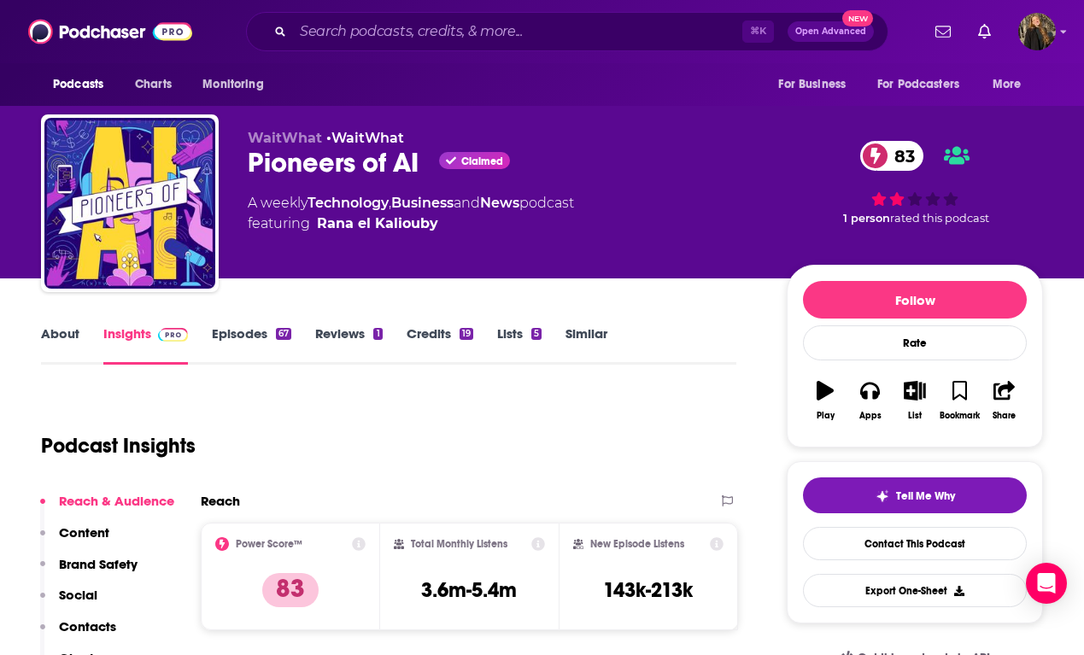
click at [253, 336] on link "Episodes 67" at bounding box center [251, 344] width 79 height 39
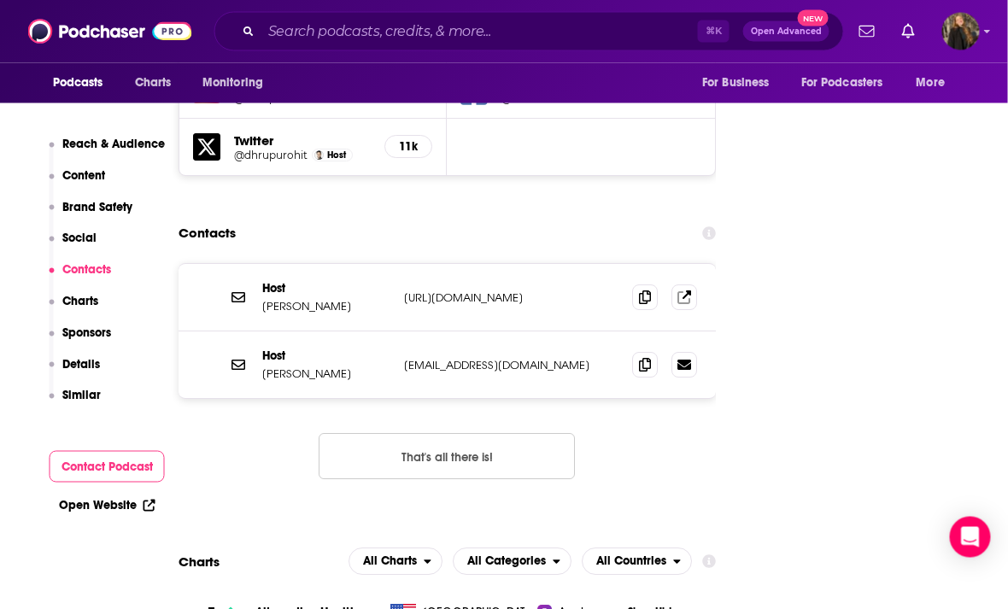
scroll to position [2070, 22]
click at [640, 290] on icon at bounding box center [645, 297] width 12 height 14
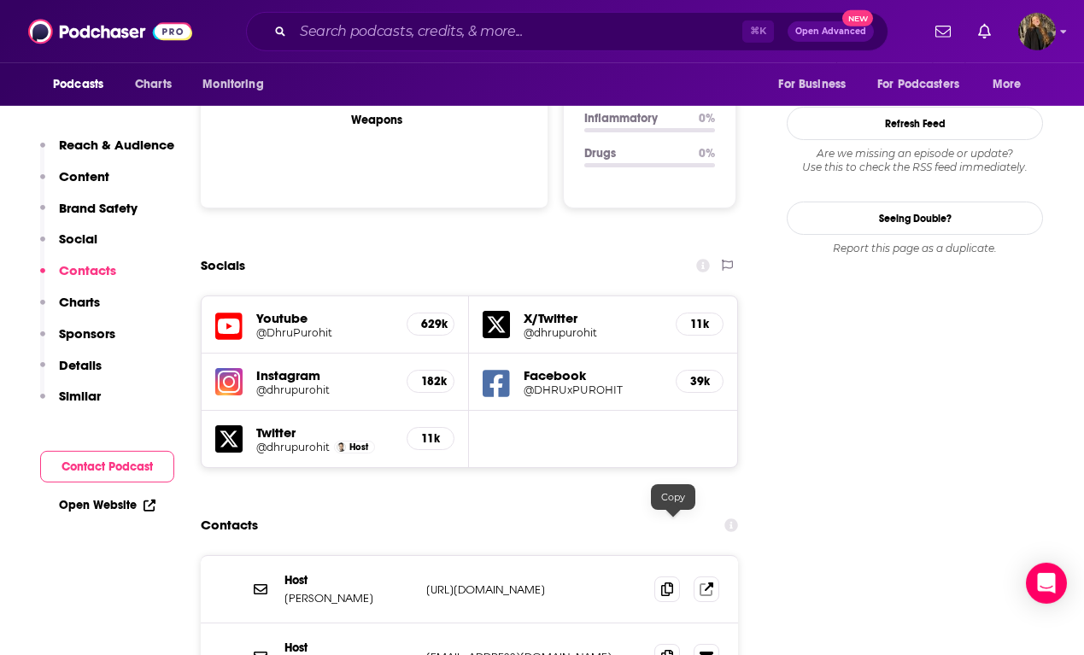
scroll to position [1782, 0]
click at [670, 608] on icon at bounding box center [667, 656] width 12 height 14
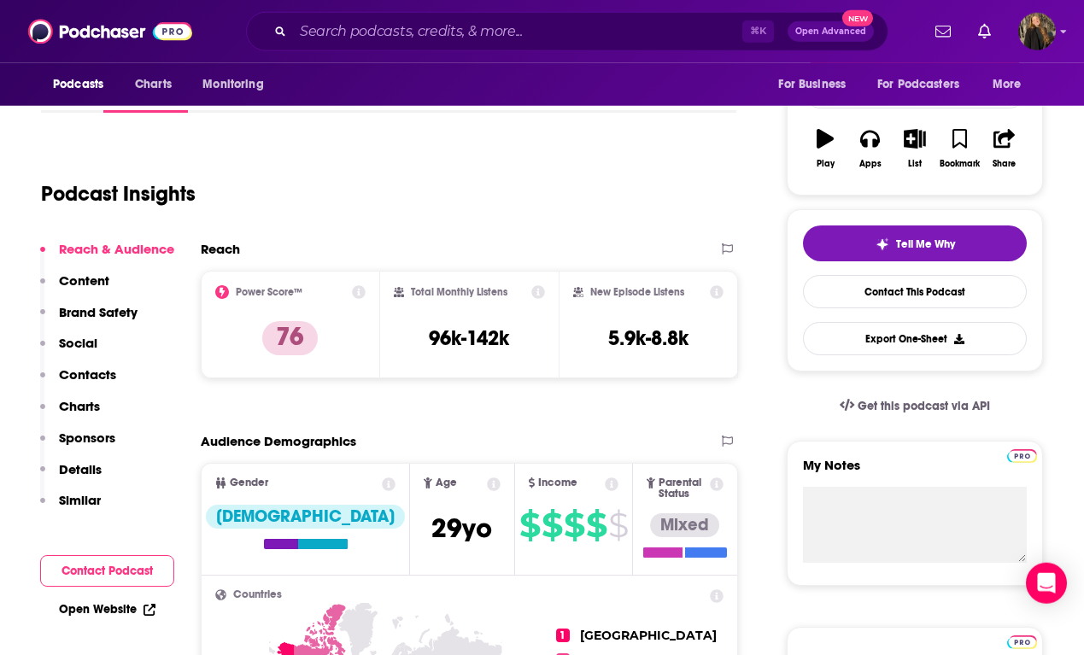
scroll to position [0, 0]
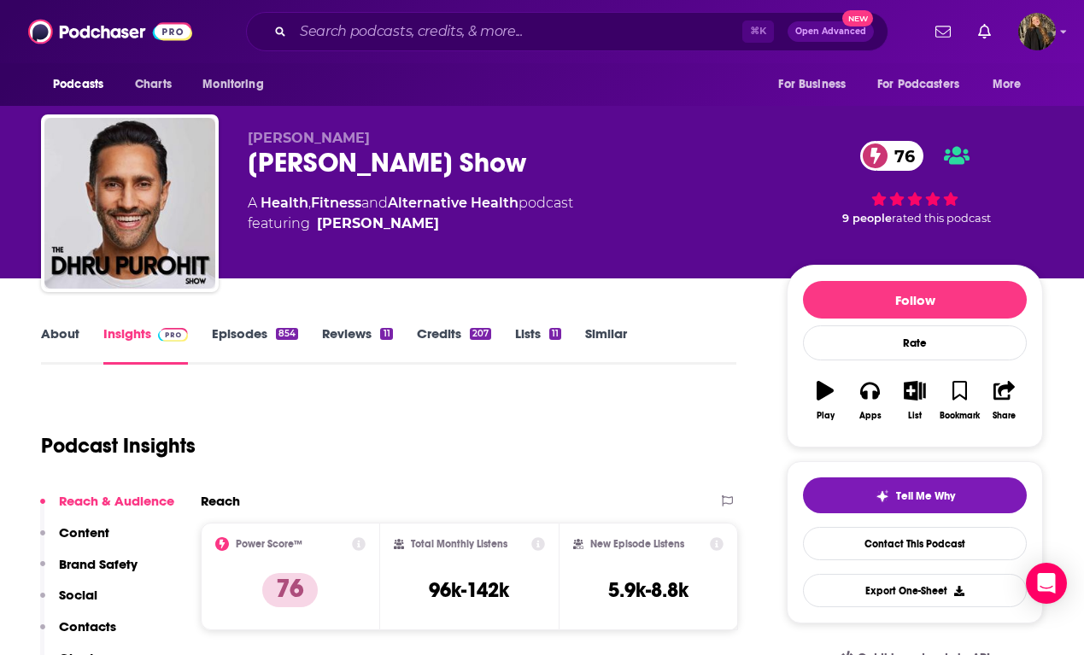
click at [59, 337] on link "About" at bounding box center [60, 344] width 38 height 39
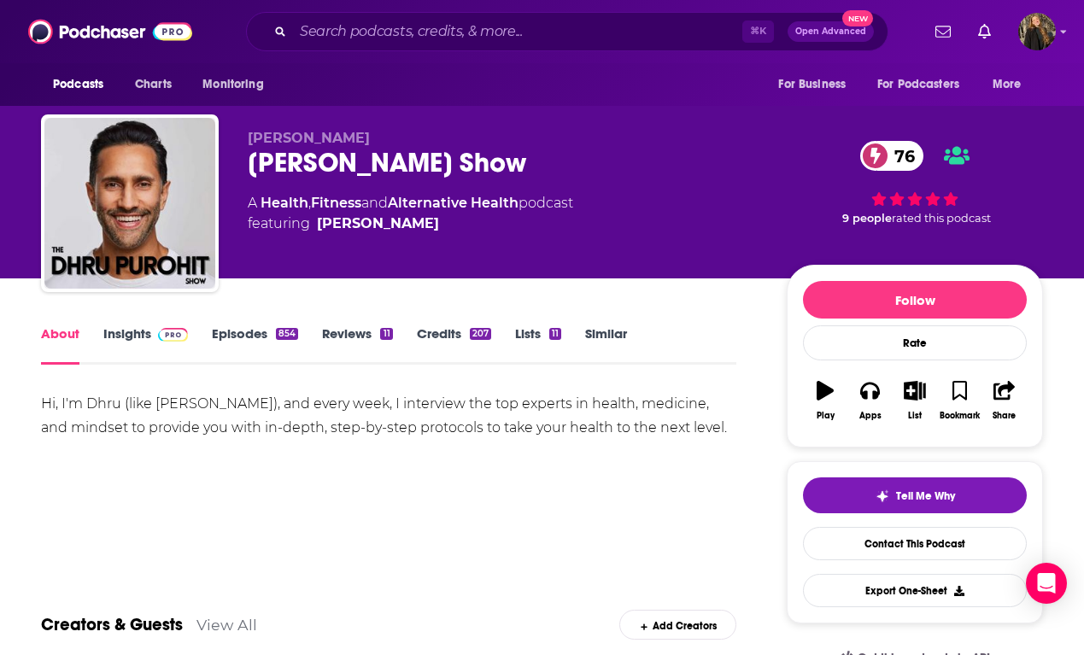
click at [295, 342] on link "Episodes 854" at bounding box center [255, 344] width 86 height 39
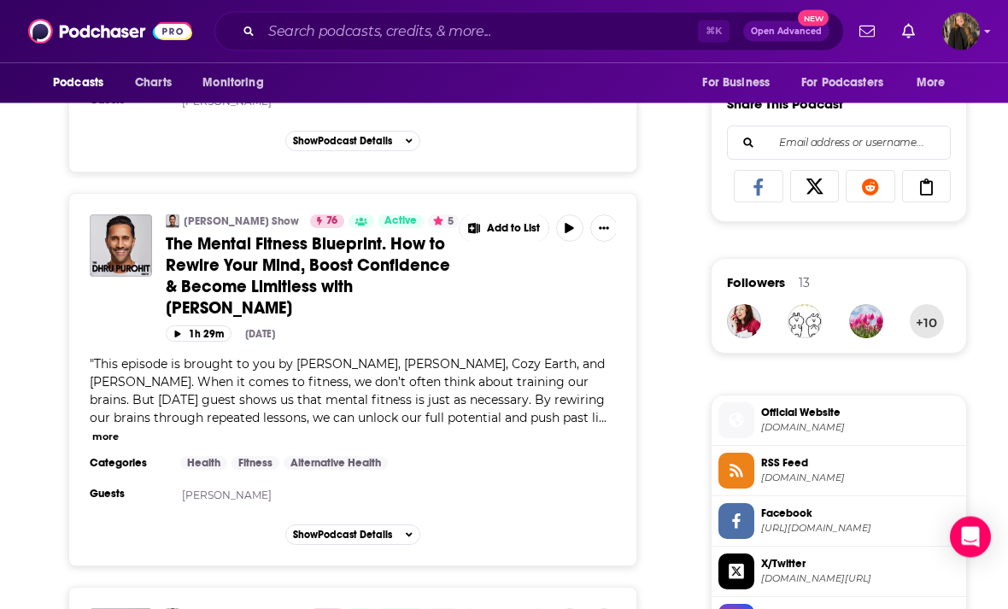
scroll to position [1056, 0]
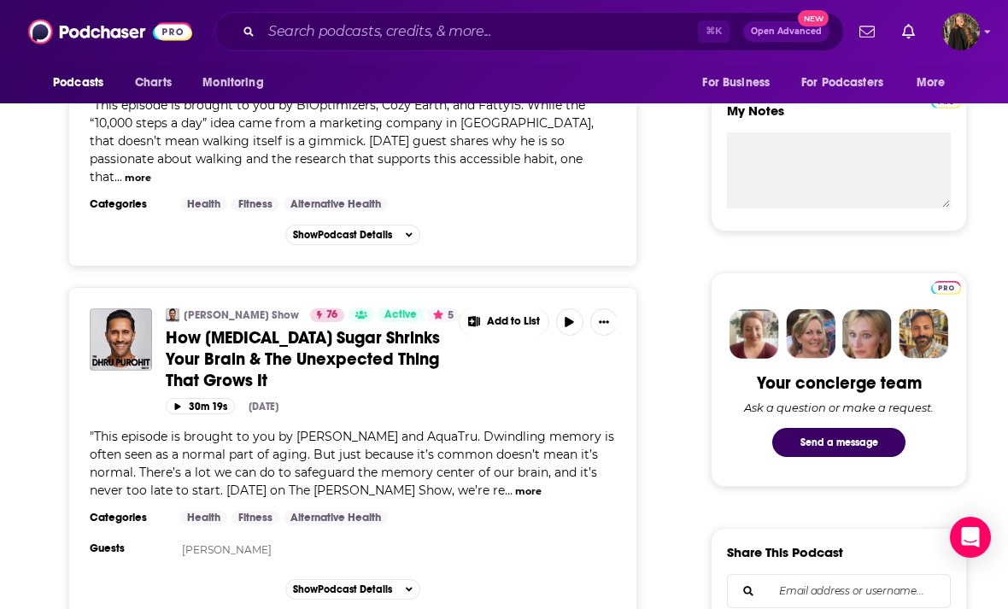
scroll to position [609, 0]
